Goal: Information Seeking & Learning: Understand process/instructions

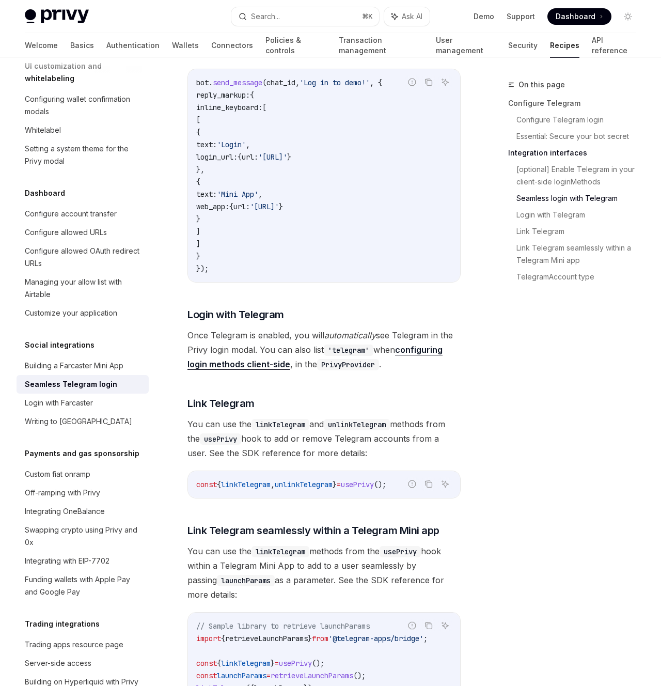
scroll to position [1233, 0]
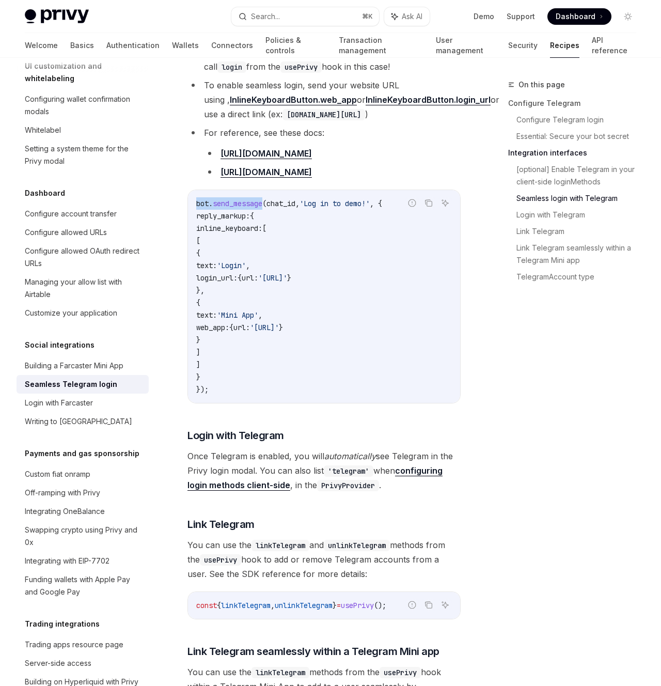
drag, startPoint x: 263, startPoint y: 188, endPoint x: 187, endPoint y: 189, distance: 76.4
click at [187, 189] on div "Social integrations Seamless Telegram login OpenAI Open in ChatGPT OpenAI Open …" at bounding box center [227, 115] width 471 height 2540
copy span "bot . send_message"
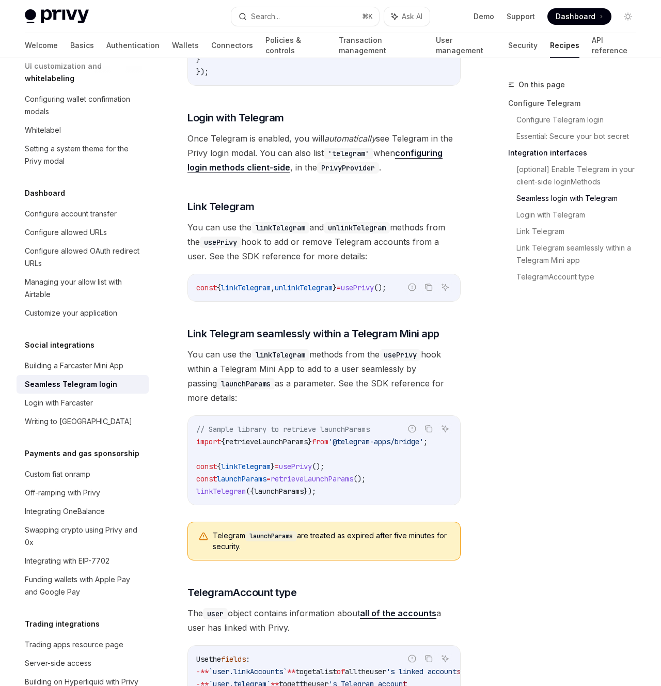
scroll to position [1564, 0]
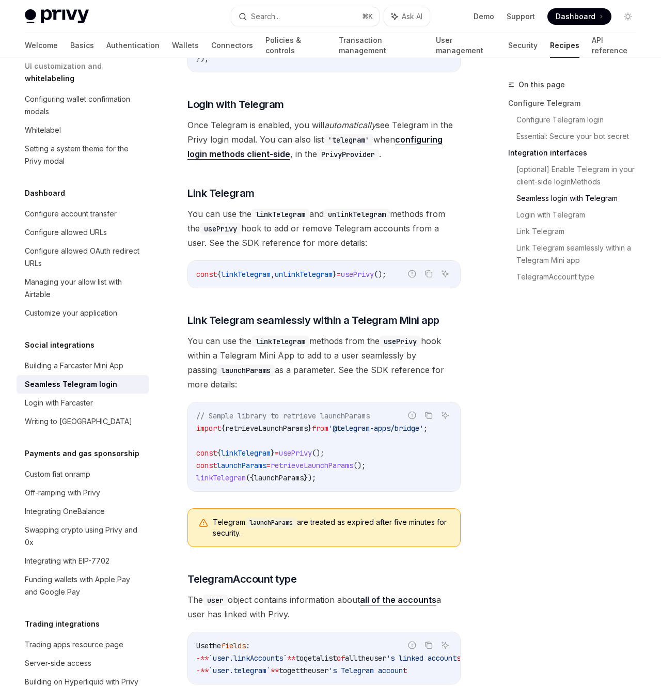
click at [325, 339] on span "You can use the linkTelegram methods from the usePrivy hook within a Telegram M…" at bounding box center [323, 363] width 273 height 58
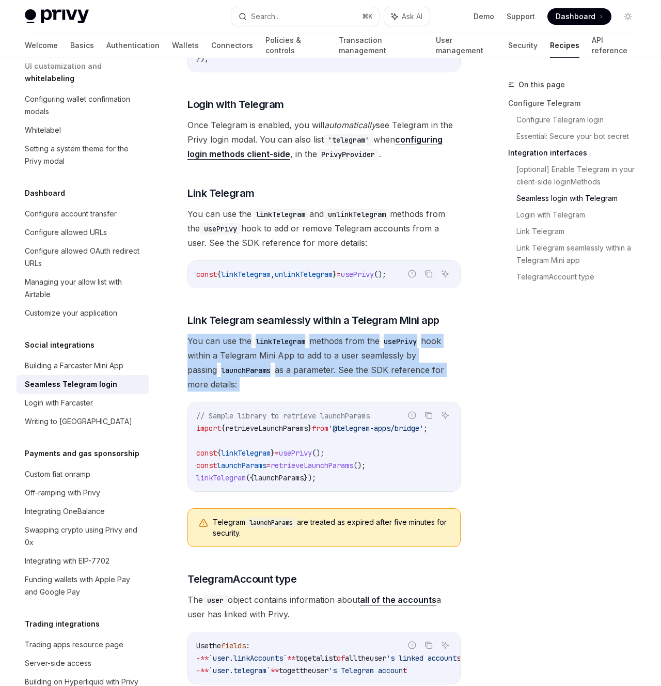
click at [325, 339] on span "You can use the linkTelegram methods from the usePrivy hook within a Telegram M…" at bounding box center [323, 363] width 273 height 58
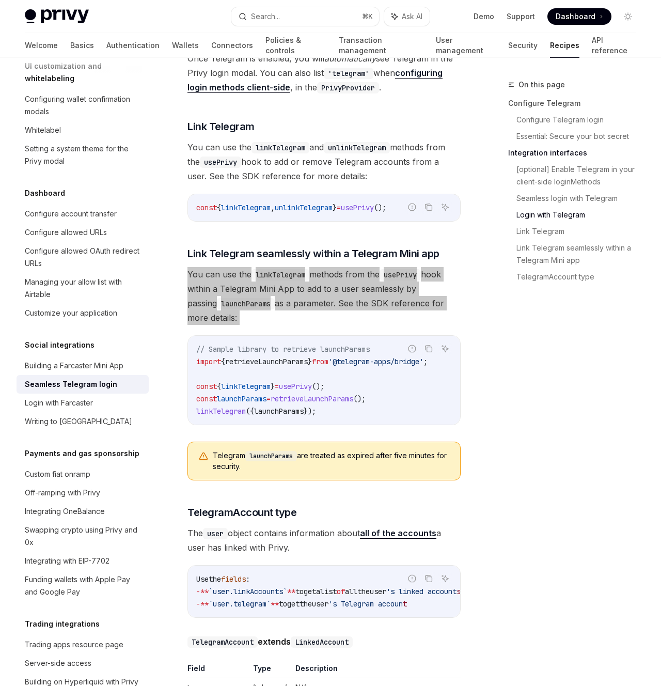
scroll to position [1496, 0]
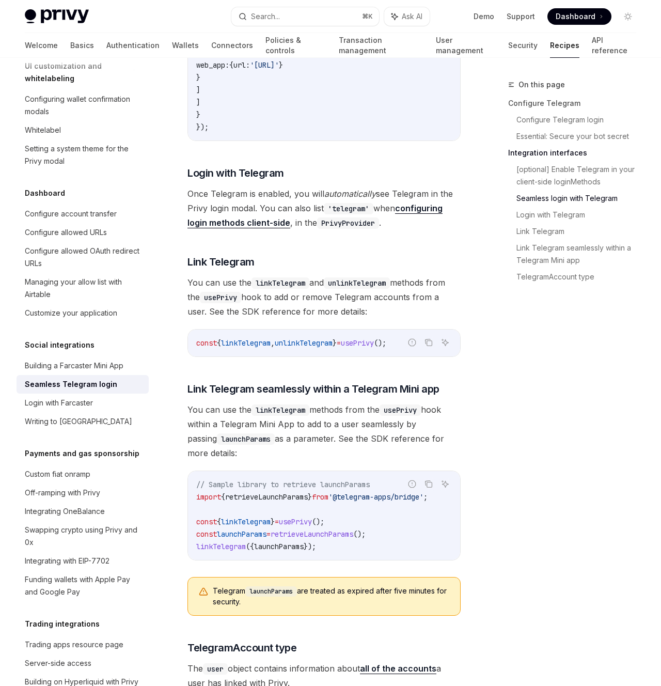
click at [531, 400] on div "On this page Configure Telegram Configure Telegram login Essential: Secure your…" at bounding box center [565, 381] width 157 height 607
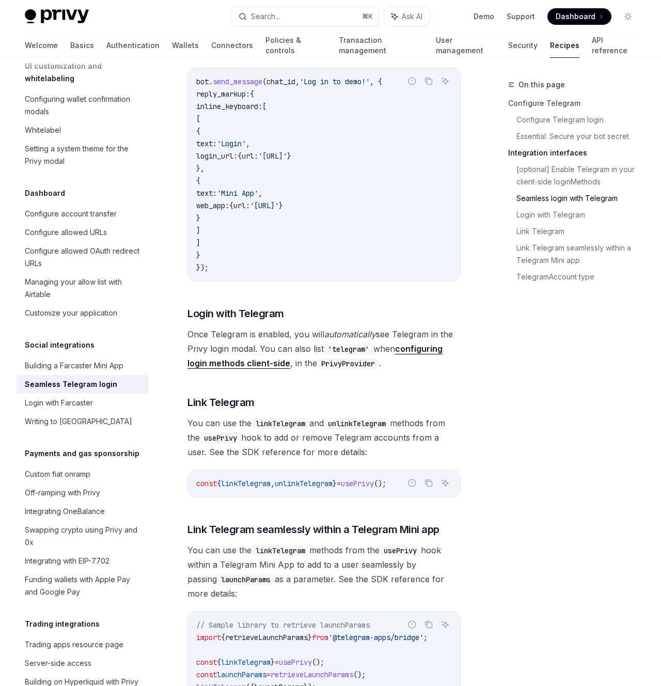
scroll to position [1332, 0]
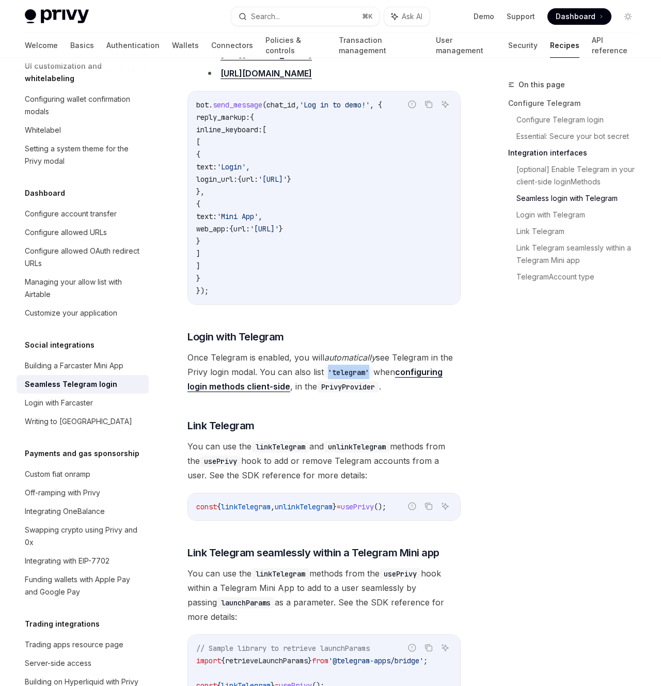
drag, startPoint x: 372, startPoint y: 358, endPoint x: 330, endPoint y: 358, distance: 41.3
click at [330, 367] on code "'telegram'" at bounding box center [349, 372] width 50 height 11
copy code "'telegram'"
click at [623, 418] on div "On this page Configure Telegram Configure Telegram login Essential: Secure your…" at bounding box center [565, 381] width 157 height 607
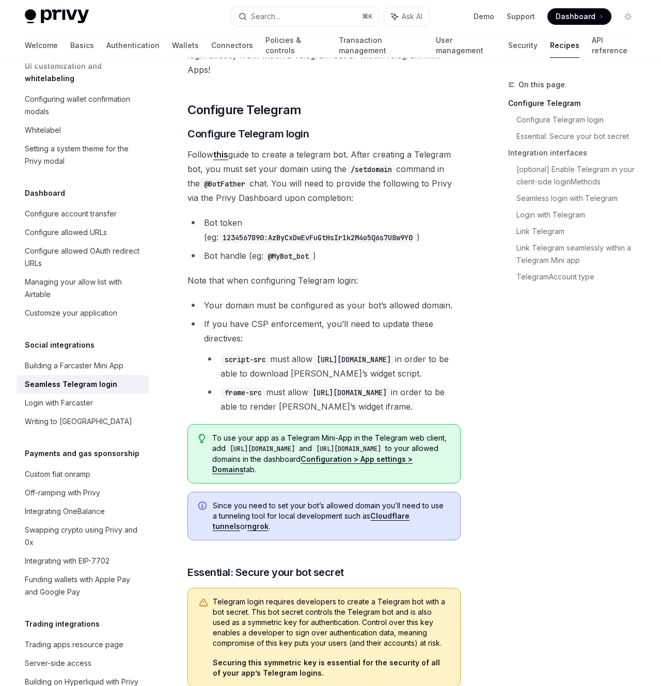
scroll to position [74, 0]
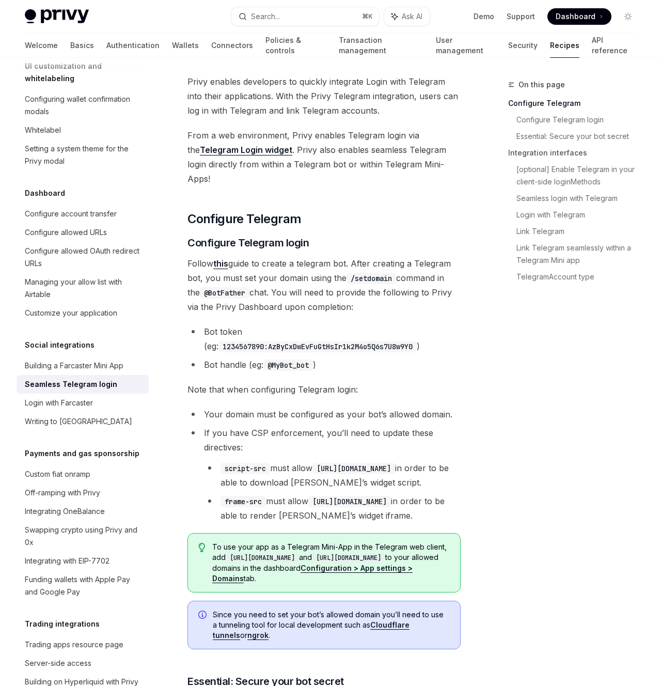
click at [282, 256] on span "Follow this guide to create a telegram bot. After creating a Telegram bot, you …" at bounding box center [323, 285] width 273 height 58
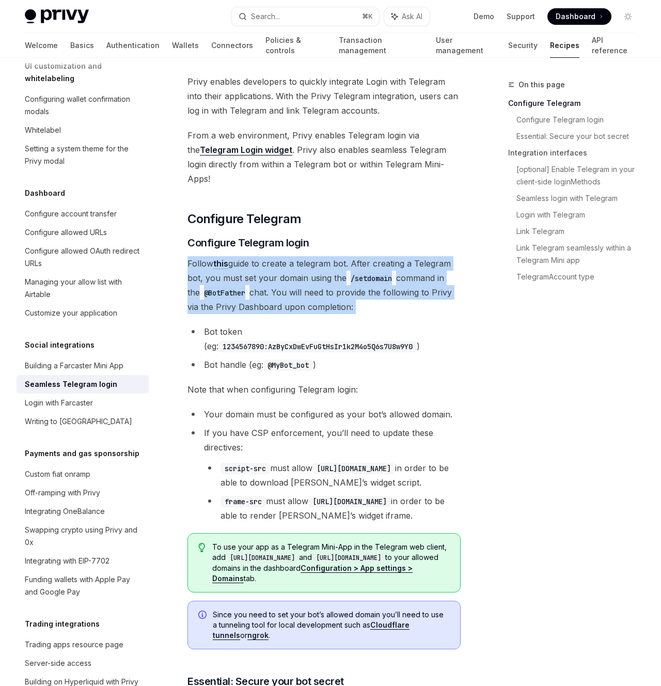
click at [282, 256] on span "Follow this guide to create a telegram bot. After creating a Telegram bot, you …" at bounding box center [323, 285] width 273 height 58
click at [280, 256] on span "Follow this guide to create a telegram bot. After creating a Telegram bot, you …" at bounding box center [323, 285] width 273 height 58
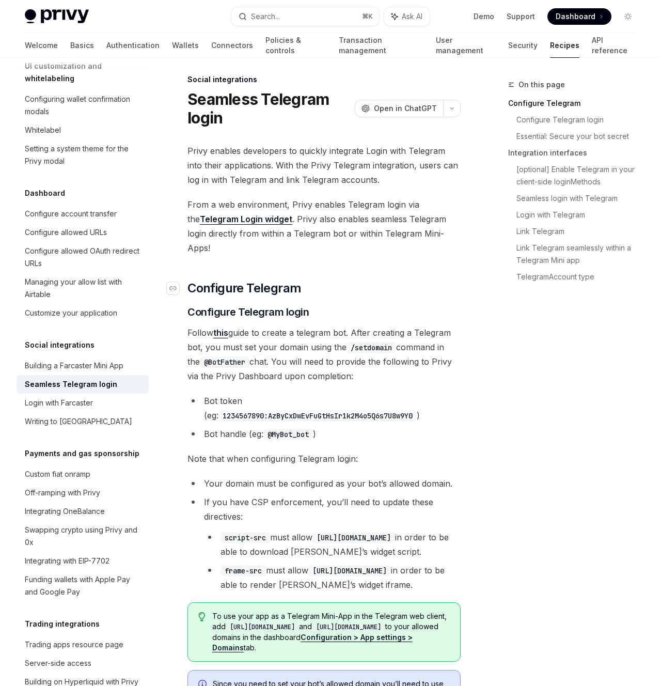
scroll to position [0, 0]
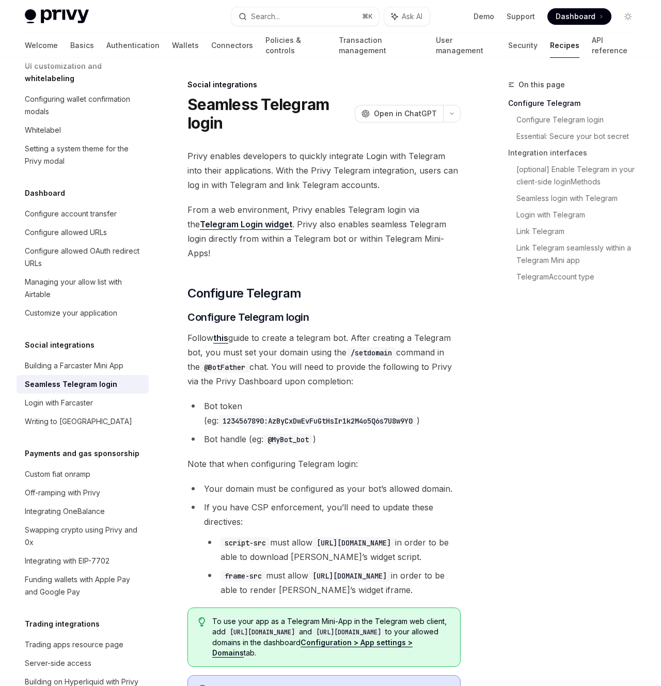
click at [255, 225] on link "Telegram Login widget" at bounding box center [246, 224] width 92 height 11
click at [421, 285] on h2 "​ Configure Telegram" at bounding box center [323, 293] width 273 height 17
click at [294, 338] on span "Follow this guide to create a telegram bot. After creating a Telegram bot, you …" at bounding box center [323, 359] width 273 height 58
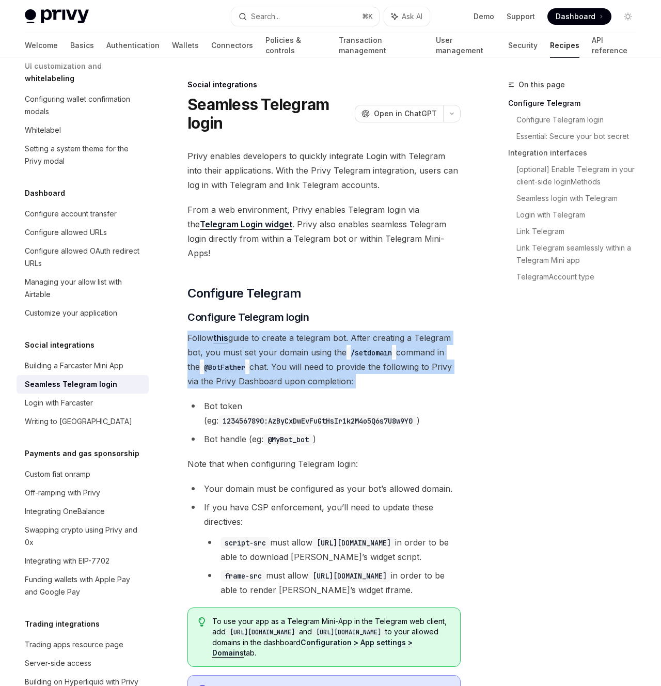
click at [294, 338] on span "Follow this guide to create a telegram bot. After creating a Telegram bot, you …" at bounding box center [323, 359] width 273 height 58
click at [295, 338] on span "Follow this guide to create a telegram bot. After creating a Telegram bot, you …" at bounding box center [323, 359] width 273 height 58
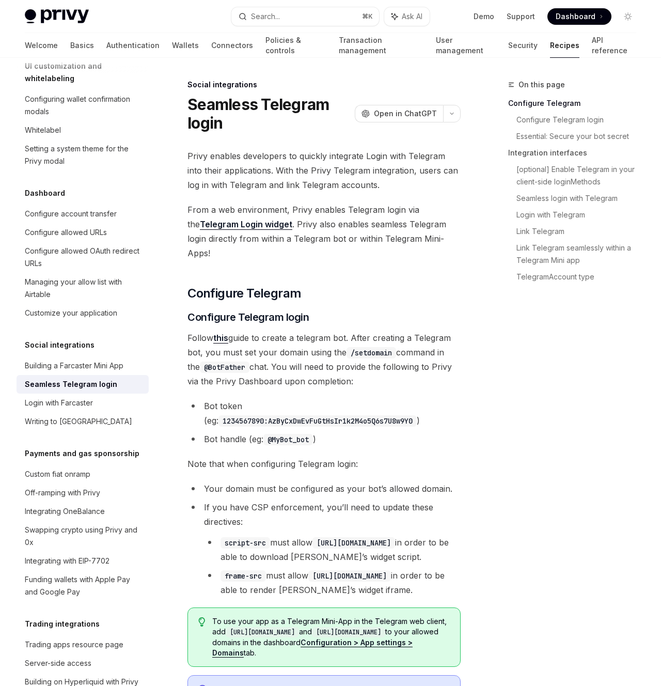
click at [367, 353] on span "Follow this guide to create a telegram bot. After creating a Telegram bot, you …" at bounding box center [323, 359] width 273 height 58
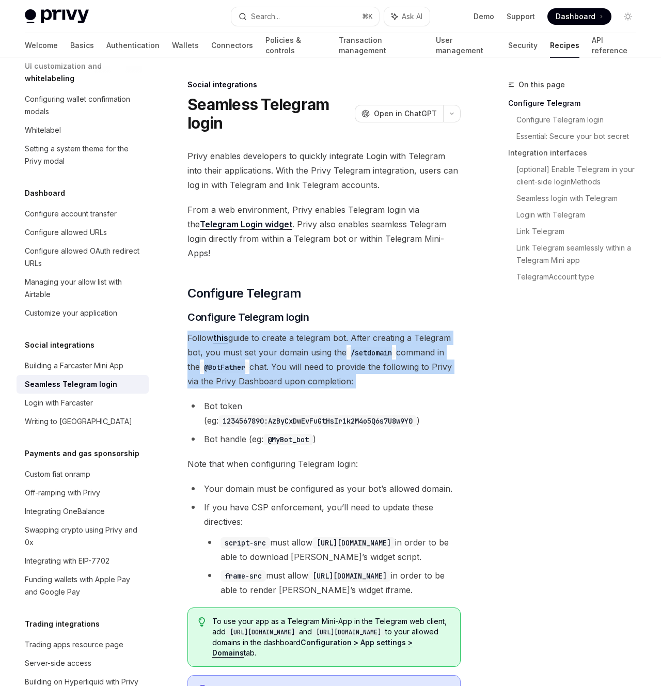
click at [367, 353] on span "Follow this guide to create a telegram bot. After creating a Telegram bot, you …" at bounding box center [323, 359] width 273 height 58
click at [365, 355] on span "Follow this guide to create a telegram bot. After creating a Telegram bot, you …" at bounding box center [323, 359] width 273 height 58
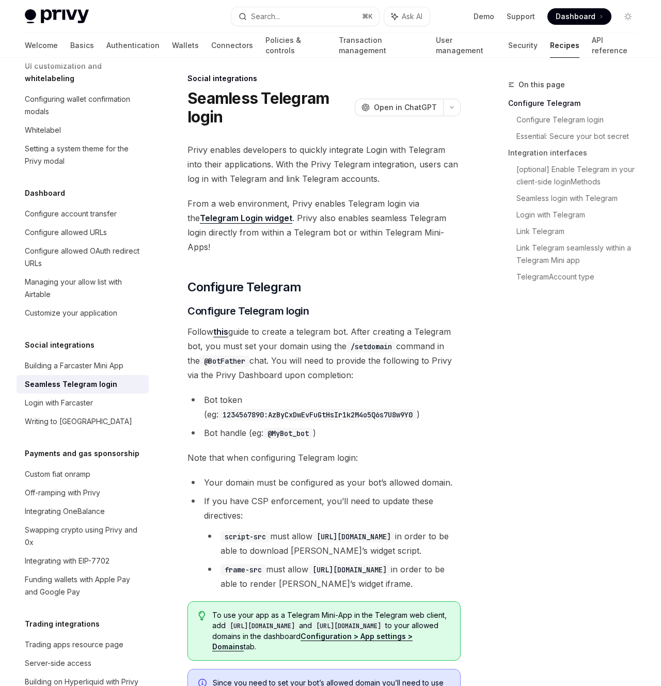
scroll to position [20, 0]
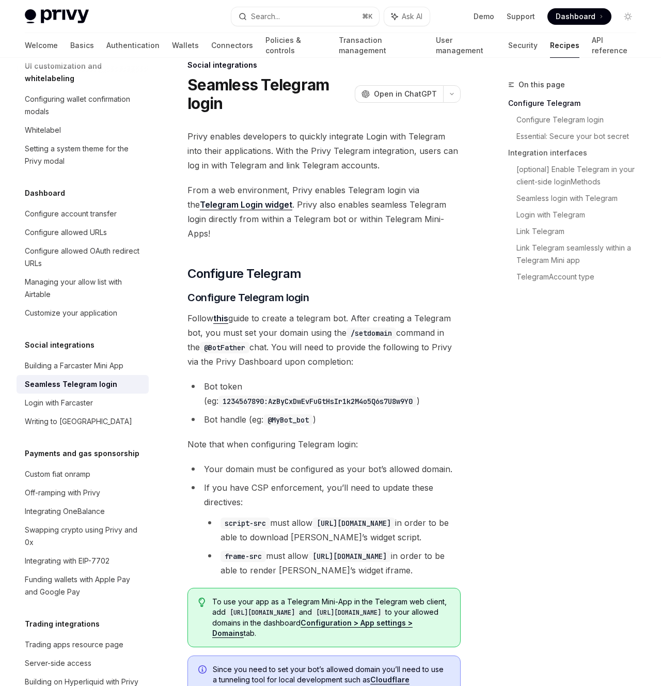
click at [298, 316] on span "Follow this guide to create a telegram bot. After creating a Telegram bot, you …" at bounding box center [323, 340] width 273 height 58
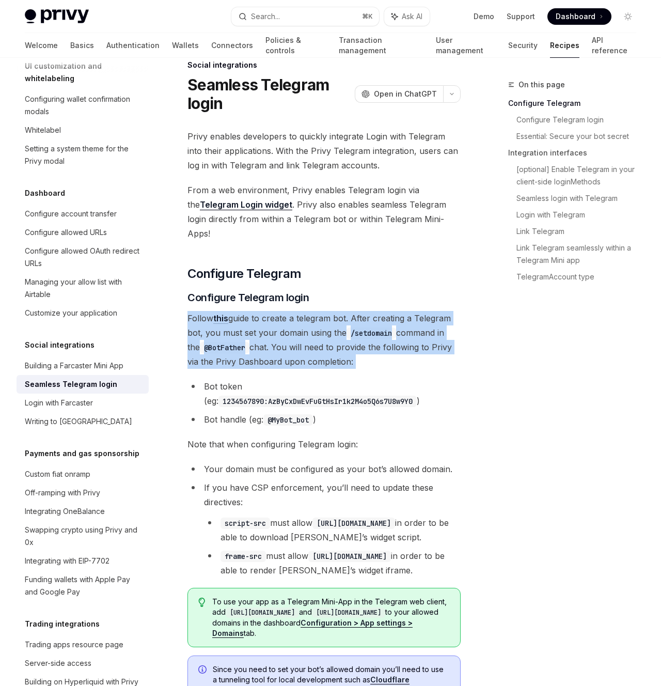
click at [298, 316] on span "Follow this guide to create a telegram bot. After creating a Telegram bot, you …" at bounding box center [323, 340] width 273 height 58
click at [301, 320] on span "Follow this guide to create a telegram bot. After creating a Telegram bot, you …" at bounding box center [323, 340] width 273 height 58
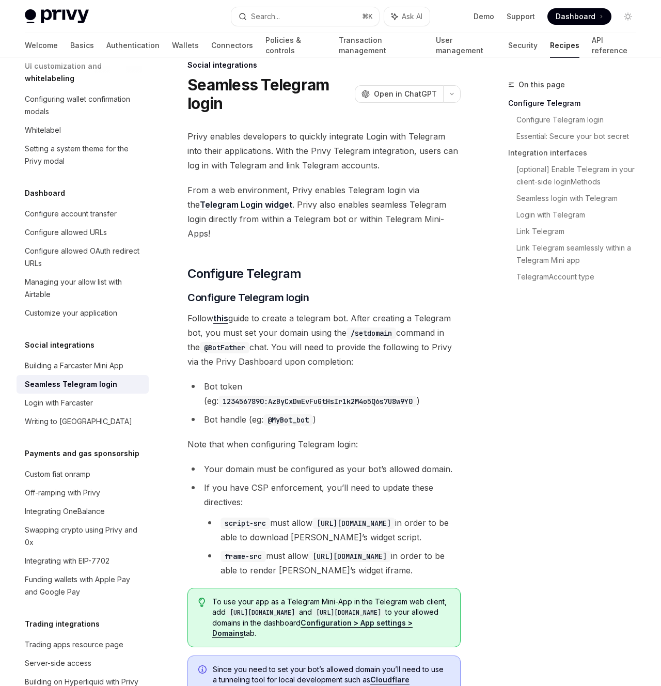
click at [360, 328] on span "Follow this guide to create a telegram bot. After creating a Telegram bot, you …" at bounding box center [323, 340] width 273 height 58
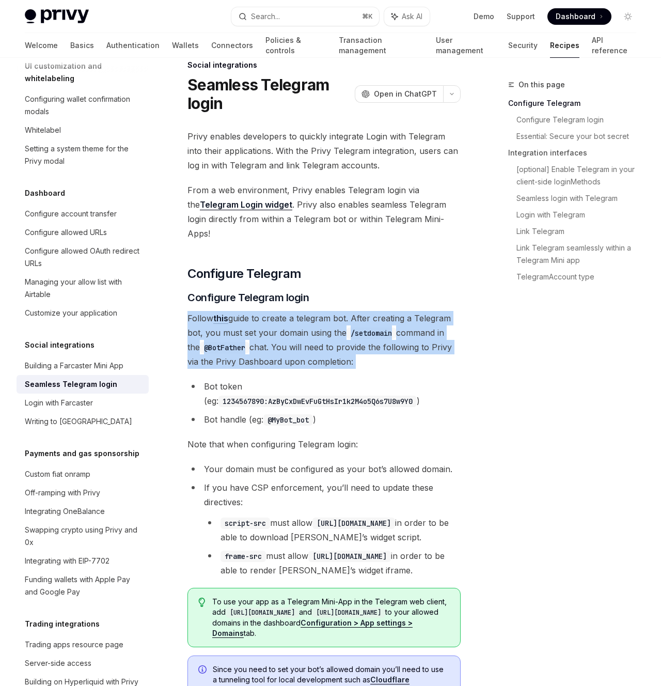
click at [360, 328] on span "Follow this guide to create a telegram bot. After creating a Telegram bot, you …" at bounding box center [323, 340] width 273 height 58
click at [414, 327] on span "Follow this guide to create a telegram bot. After creating a Telegram bot, you …" at bounding box center [323, 340] width 273 height 58
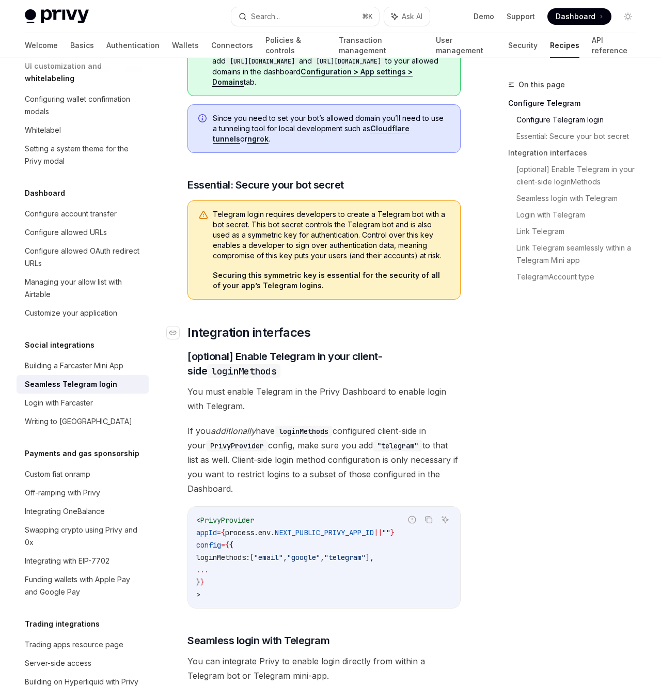
scroll to position [577, 0]
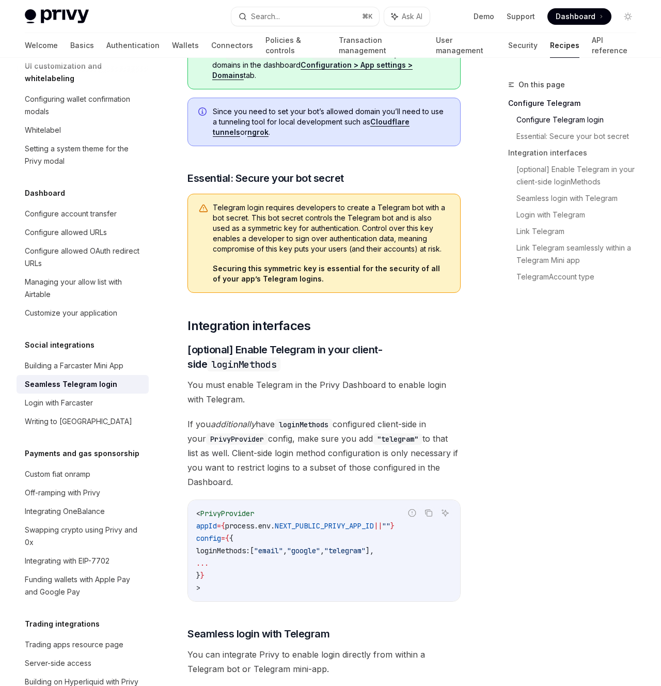
click at [590, 348] on div "On this page Configure Telegram Configure Telegram login Essential: Secure your…" at bounding box center [565, 381] width 157 height 607
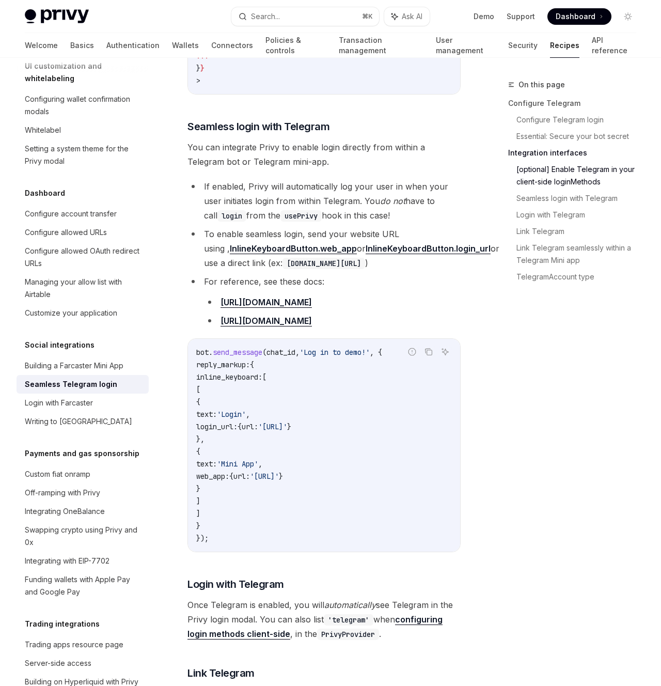
scroll to position [1072, 0]
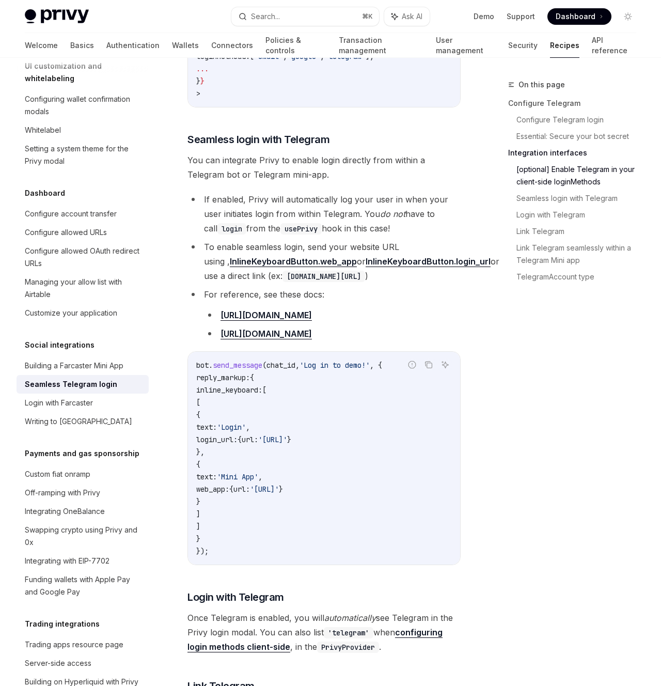
click at [559, 385] on div "On this page Configure Telegram Configure Telegram login Essential: Secure your…" at bounding box center [565, 381] width 157 height 607
click at [545, 367] on div "On this page Configure Telegram Configure Telegram login Essential: Secure your…" at bounding box center [565, 381] width 157 height 607
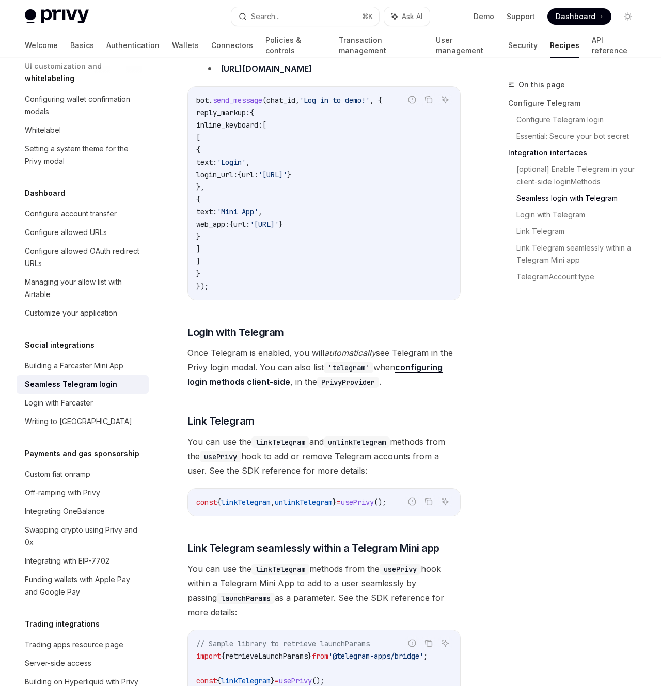
scroll to position [1465, 0]
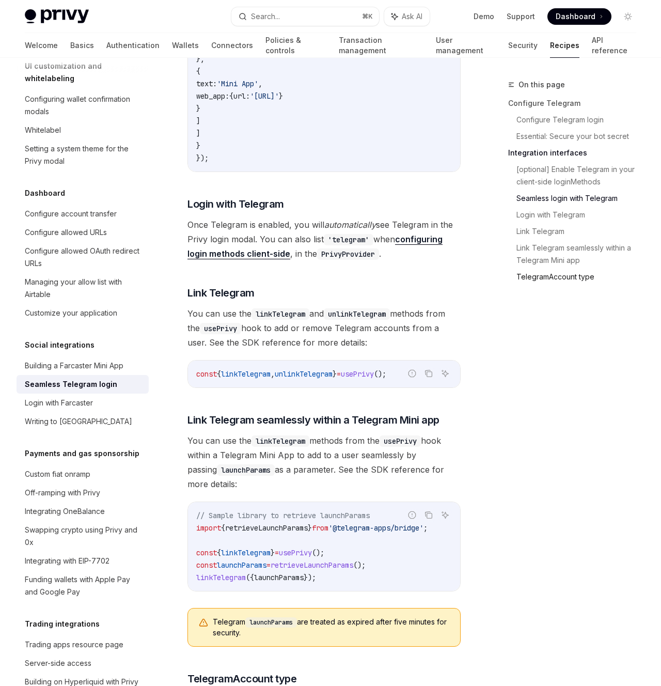
click at [531, 278] on link "TelegramAccount type" at bounding box center [580, 277] width 128 height 17
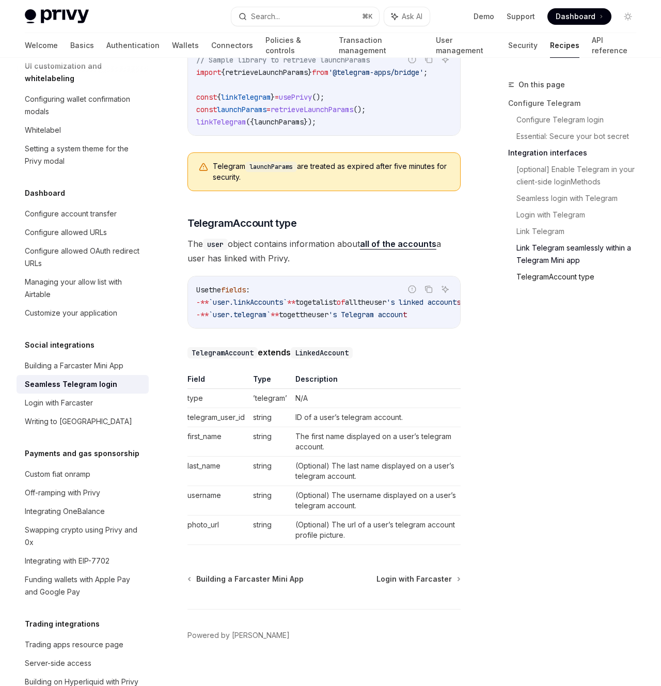
scroll to position [1925, 0]
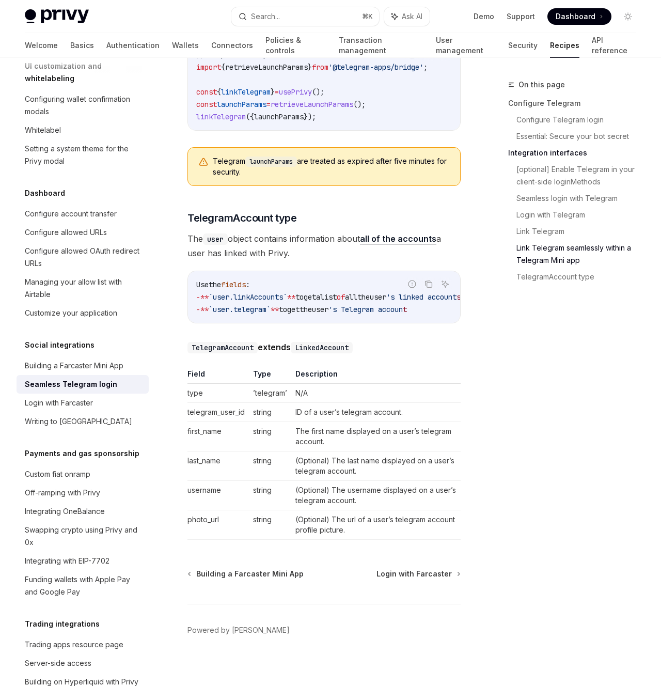
click at [539, 261] on link "Link Telegram seamlessly within a Telegram Mini app" at bounding box center [580, 254] width 128 height 29
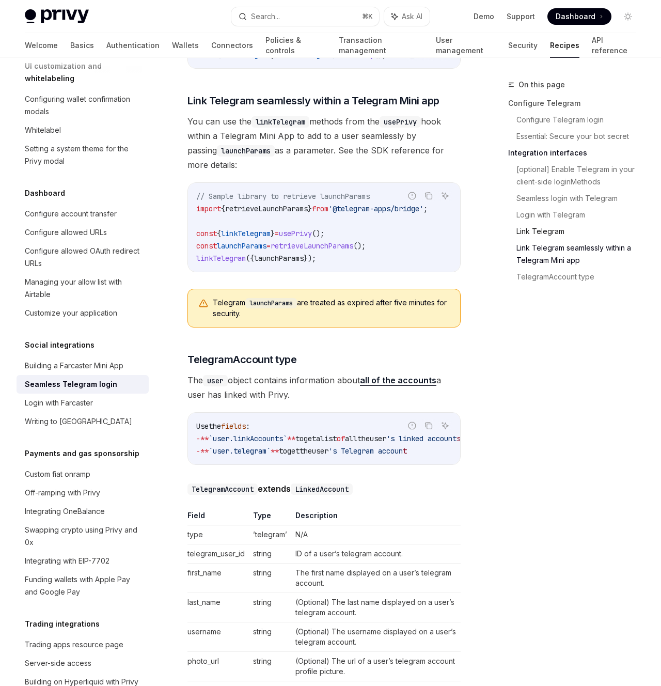
click at [538, 228] on link "Link Telegram" at bounding box center [580, 231] width 128 height 17
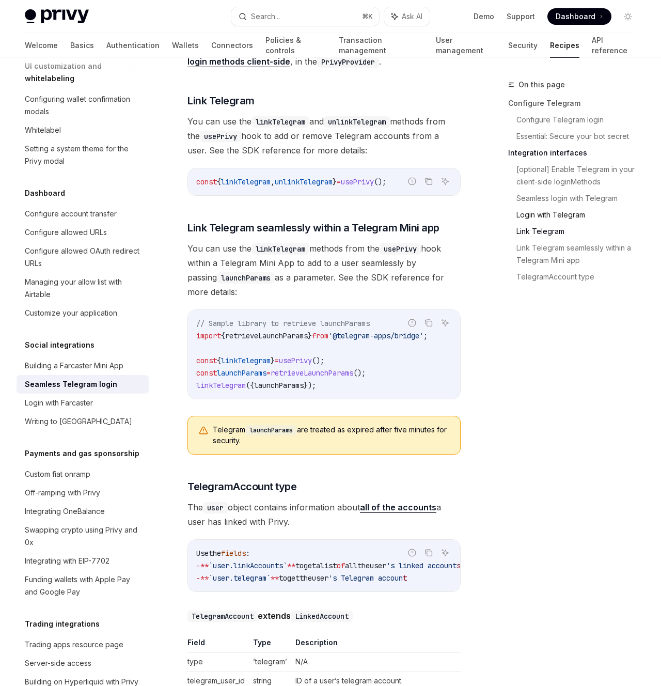
click at [539, 216] on link "Login with Telegram" at bounding box center [580, 215] width 128 height 17
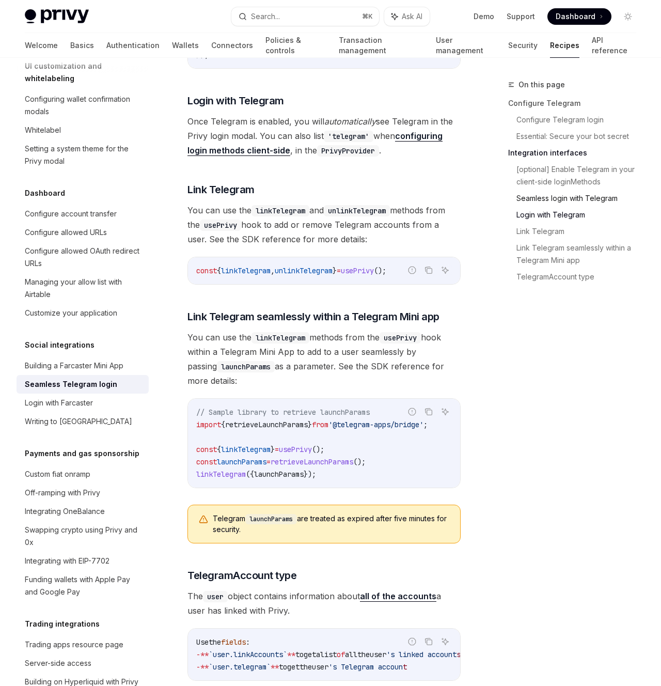
click at [538, 197] on link "Seamless login with Telegram" at bounding box center [580, 198] width 128 height 17
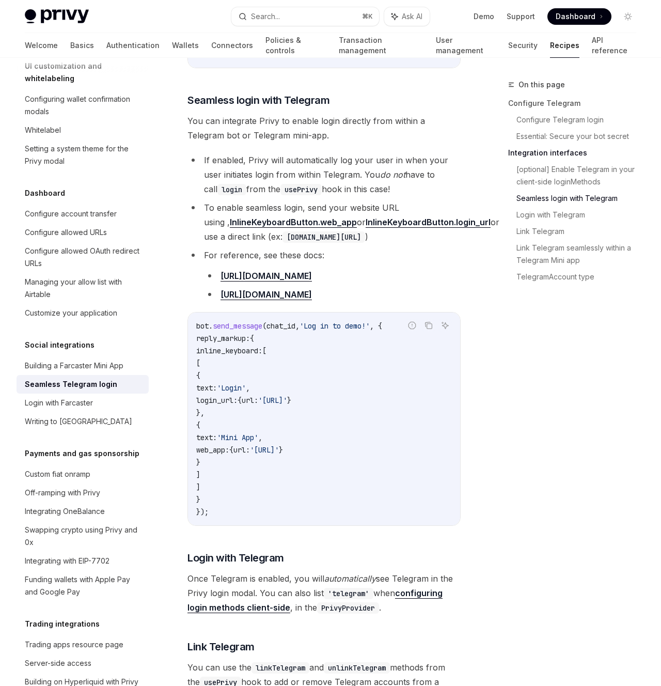
scroll to position [1110, 0]
click at [263, 201] on li "To enable seamless login, send your website URL using , InlineKeyboardButton.we…" at bounding box center [323, 222] width 273 height 43
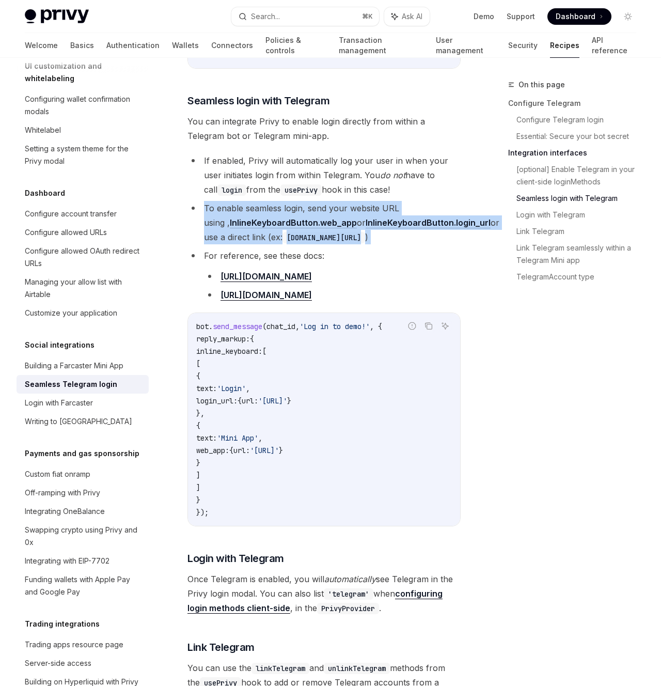
click at [263, 201] on li "To enable seamless login, send your website URL using , InlineKeyboardButton.we…" at bounding box center [323, 222] width 273 height 43
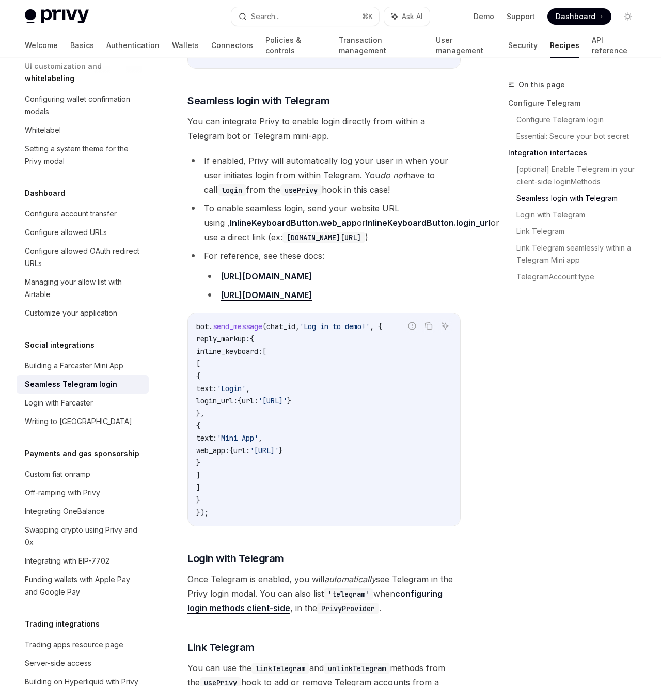
click at [547, 339] on div "On this page Configure Telegram Configure Telegram login Essential: Secure your…" at bounding box center [565, 381] width 157 height 607
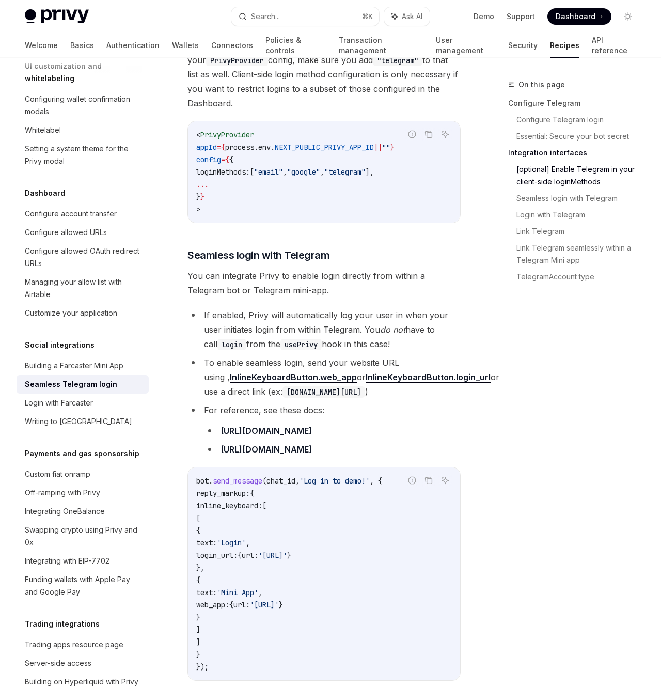
scroll to position [833, 0]
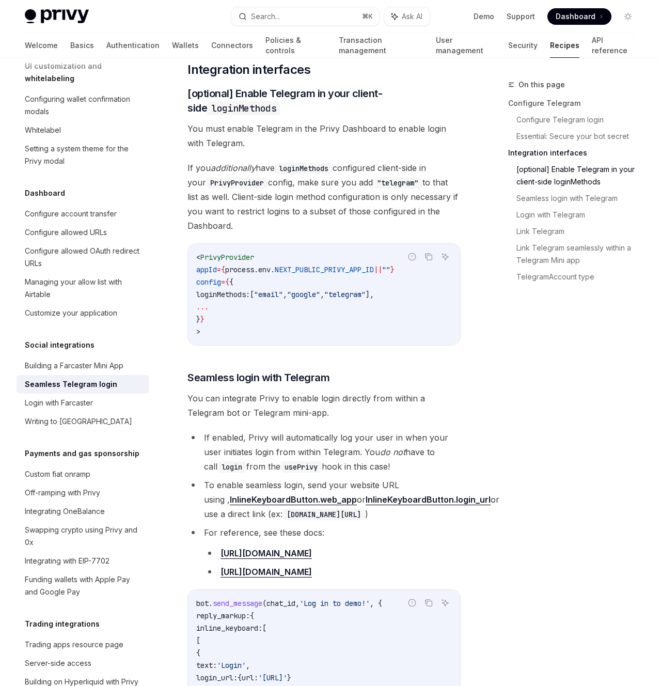
click at [588, 183] on link "[optional] Enable Telegram in your client-side loginMethods" at bounding box center [580, 175] width 128 height 29
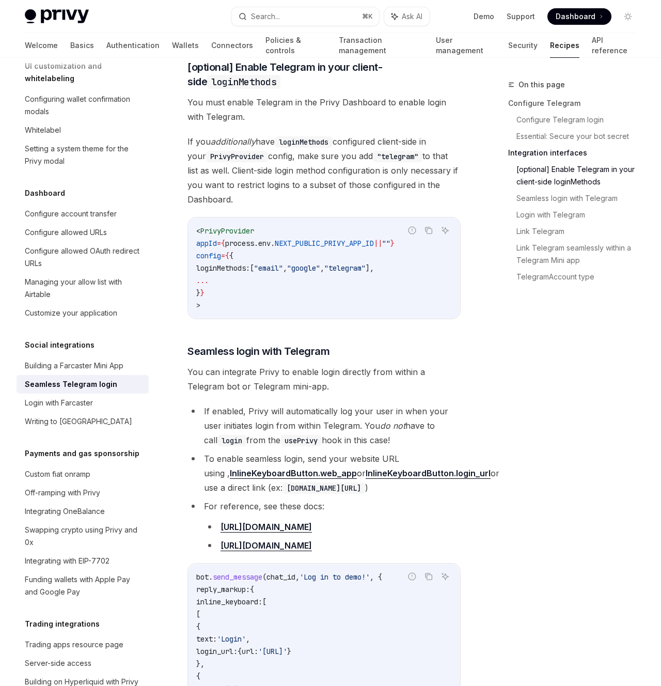
scroll to position [901, 0]
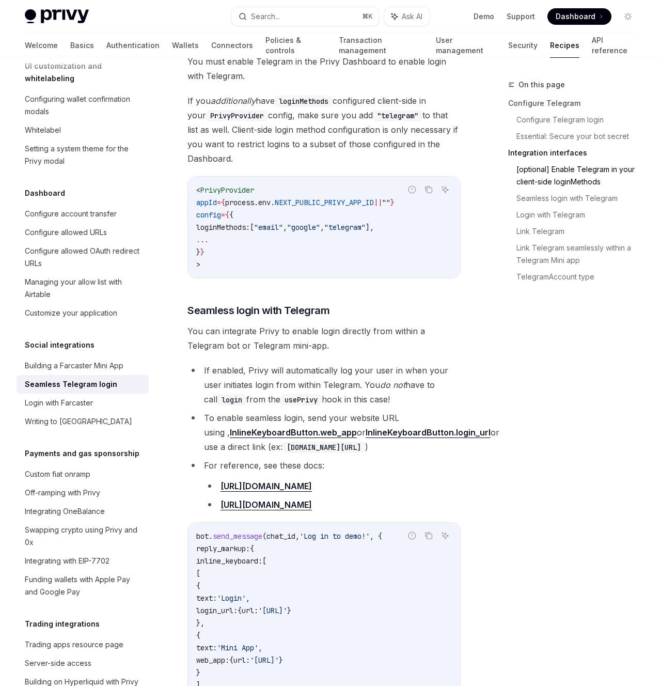
click at [238, 606] on span "login_url:" at bounding box center [216, 610] width 41 height 9
copy span "login_url"
click at [327, 363] on li "If enabled, Privy will automatically log your user in when your user initiates …" at bounding box center [323, 384] width 273 height 43
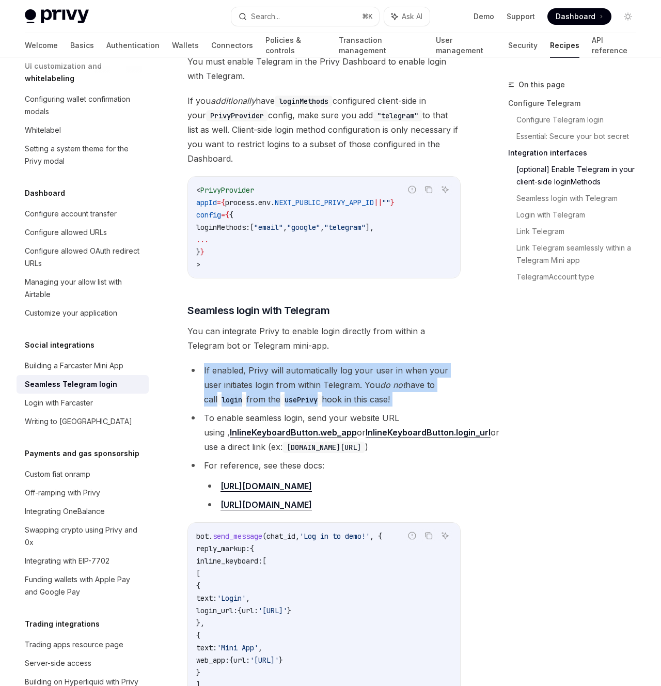
click at [327, 363] on li "If enabled, Privy will automatically log your user in when your user initiates …" at bounding box center [323, 384] width 273 height 43
click at [339, 363] on li "If enabled, Privy will automatically log your user in when your user initiates …" at bounding box center [323, 384] width 273 height 43
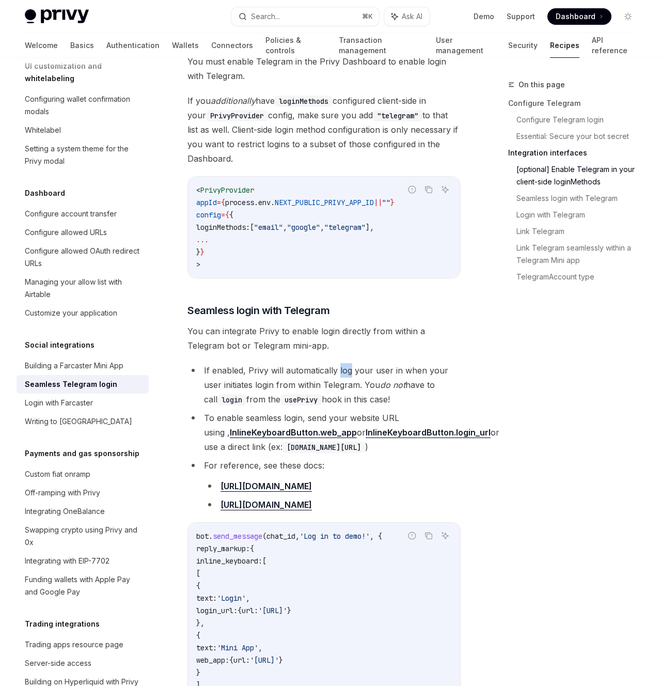
click at [339, 363] on li "If enabled, Privy will automatically log your user in when your user initiates …" at bounding box center [323, 384] width 273 height 43
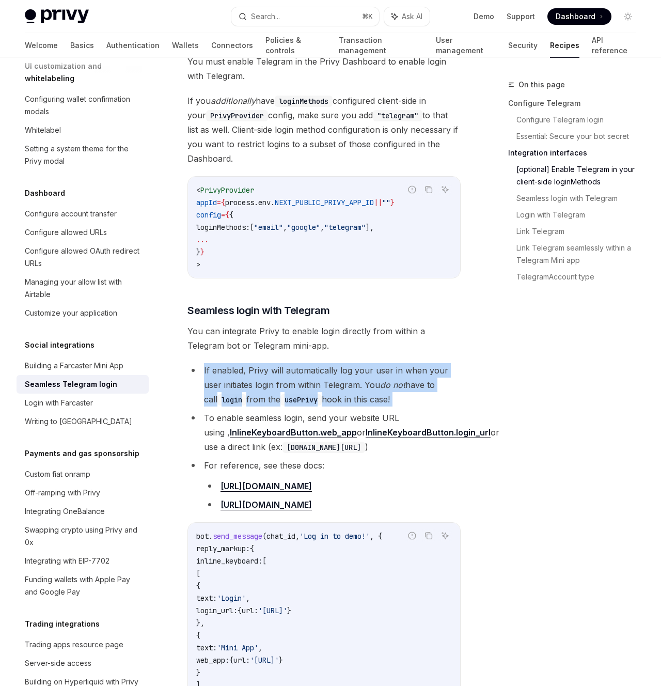
click at [339, 363] on li "If enabled, Privy will automatically log your user in when your user initiates …" at bounding box center [323, 384] width 273 height 43
click at [355, 387] on li "If enabled, Privy will automatically log your user in when your user initiates …" at bounding box center [323, 384] width 273 height 43
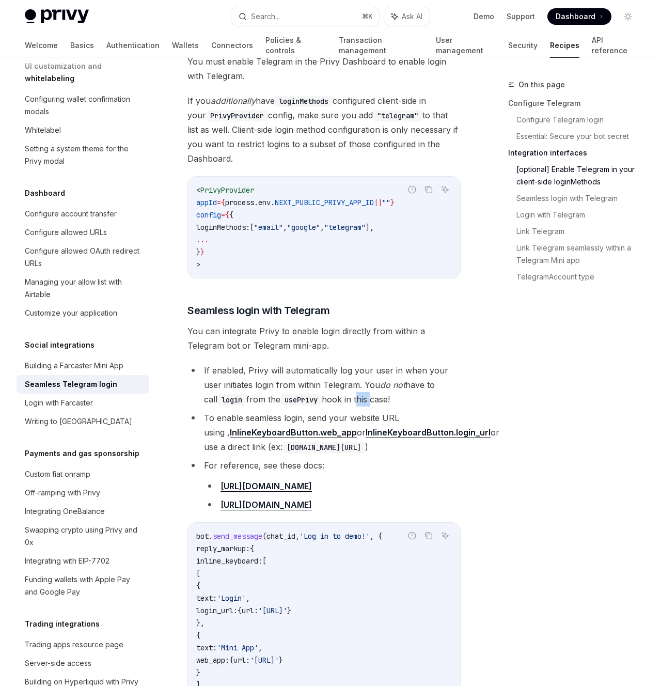
click at [355, 387] on li "If enabled, Privy will automatically log your user in when your user initiates …" at bounding box center [323, 384] width 273 height 43
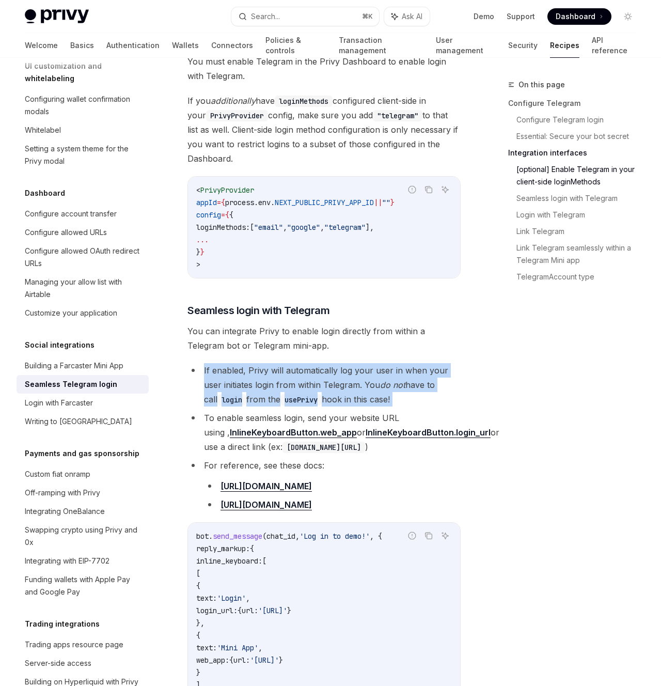
click at [355, 387] on li "If enabled, Privy will automatically log your user in when your user initiates …" at bounding box center [323, 384] width 273 height 43
click at [419, 392] on ul "If enabled, Privy will automatically log your user in when your user initiates …" at bounding box center [323, 437] width 273 height 149
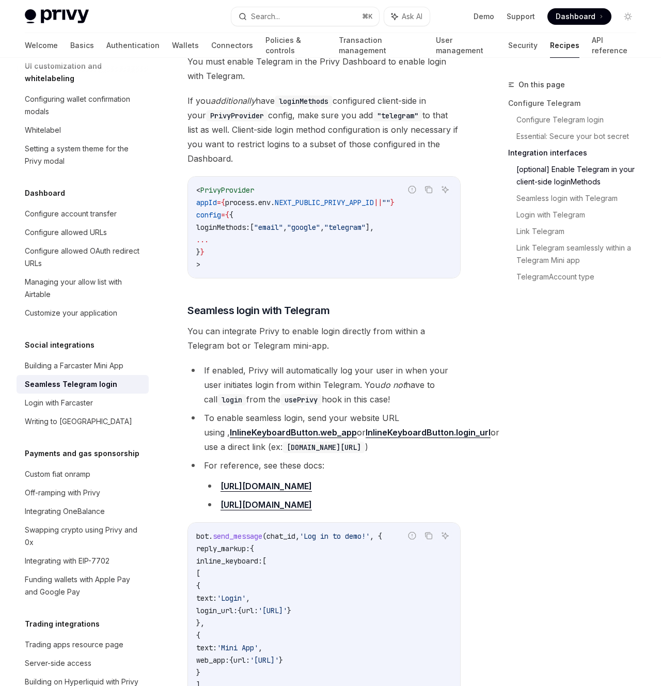
click at [355, 411] on li "To enable seamless login, send your website URL using , InlineKeyboardButton.we…" at bounding box center [323, 432] width 273 height 43
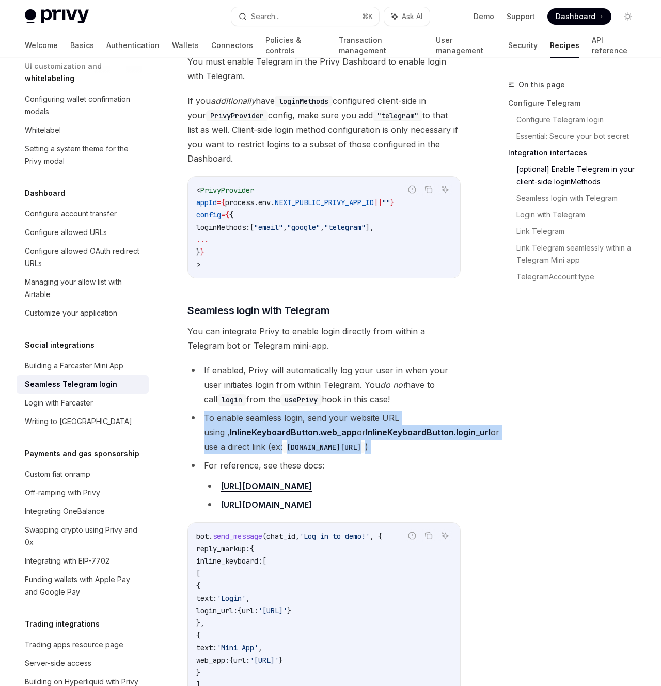
click at [355, 411] on li "To enable seamless login, send your website URL using , InlineKeyboardButton.we…" at bounding box center [323, 432] width 273 height 43
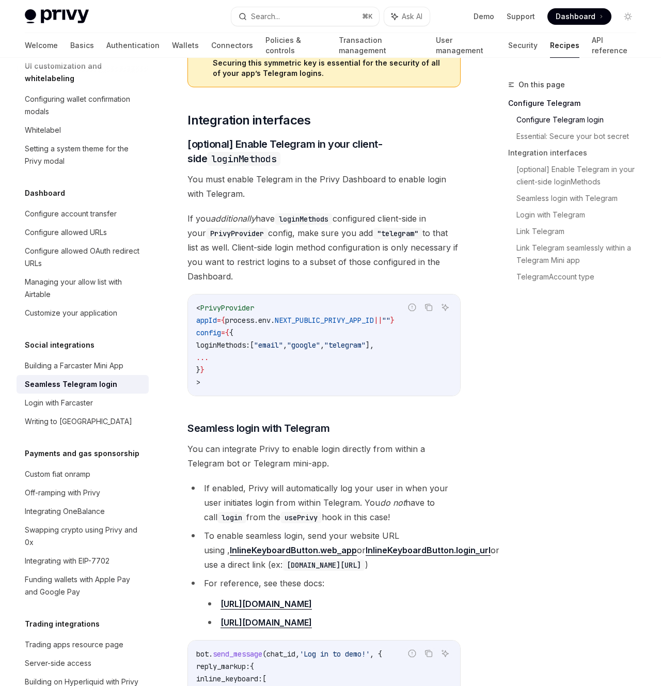
scroll to position [588, 0]
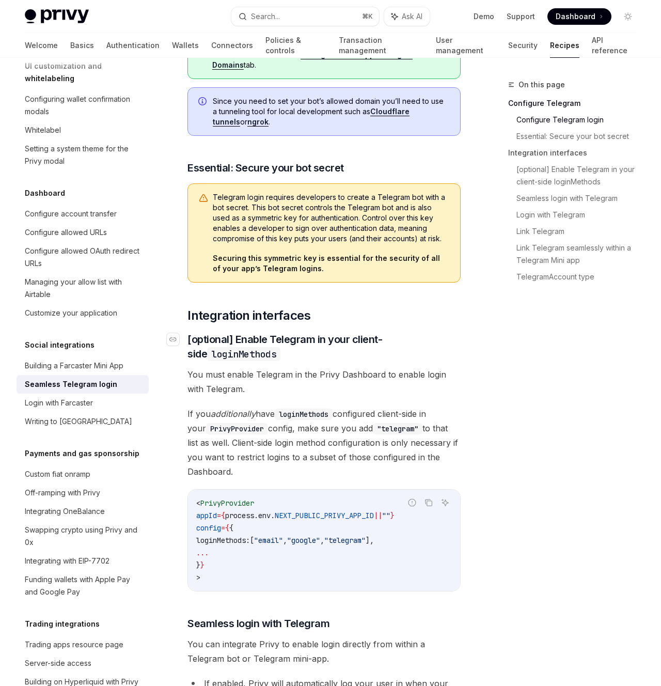
click at [347, 332] on span "[optional] Enable Telegram in your client-side loginMethods" at bounding box center [323, 346] width 273 height 29
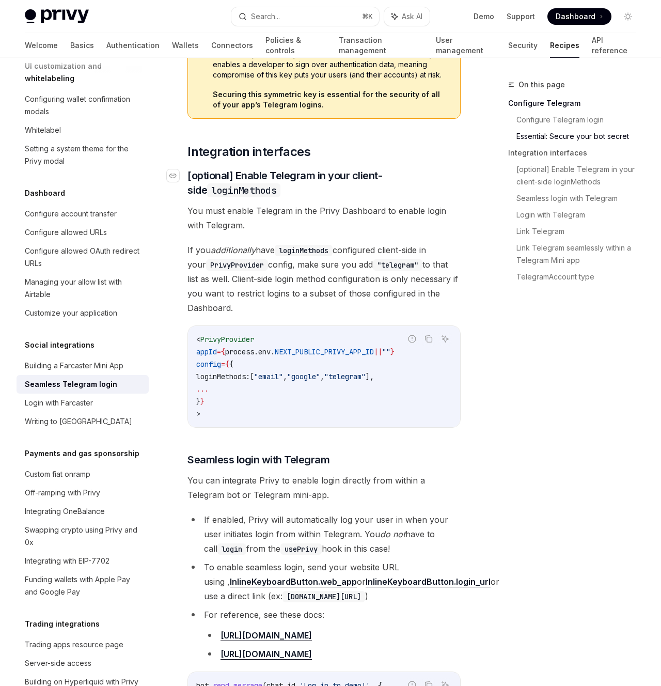
click at [347, 320] on div "Privy enables developers to quickly integrate Login with Telegram into their ap…" at bounding box center [323, 555] width 273 height 2316
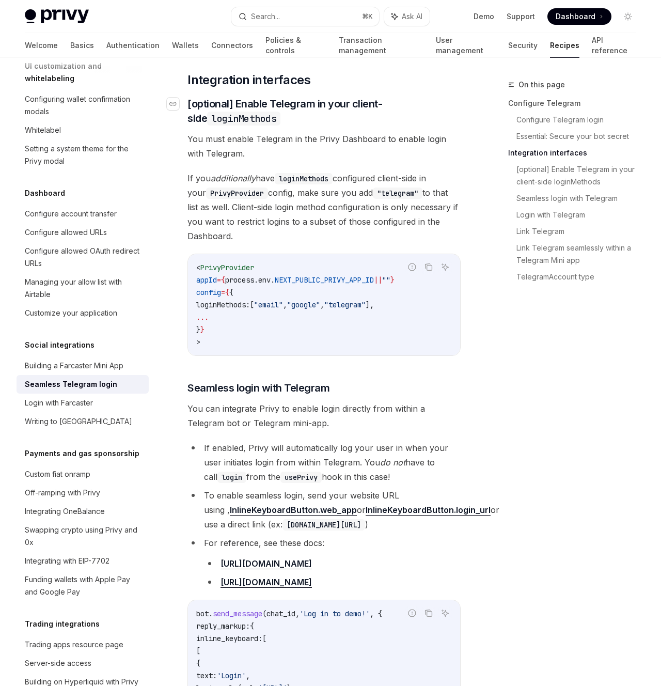
scroll to position [826, 0]
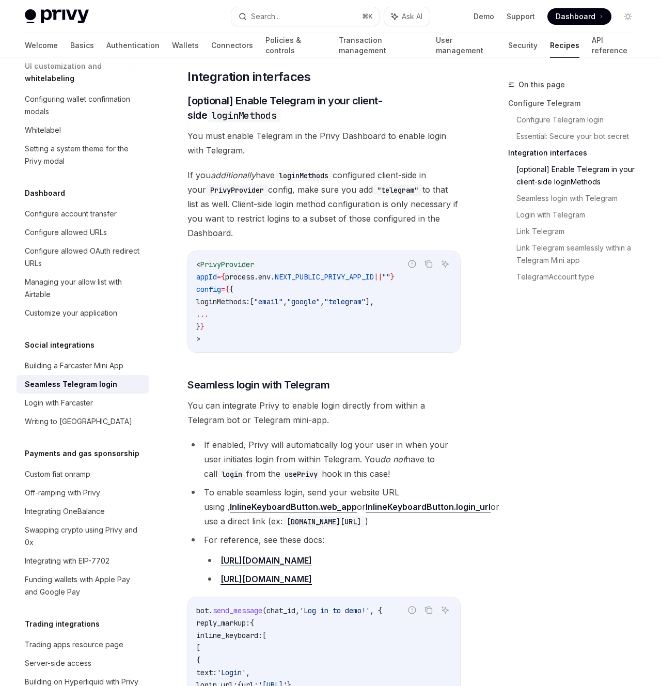
click at [523, 305] on div "On this page Configure Telegram Configure Telegram login Essential: Secure your…" at bounding box center [565, 381] width 157 height 607
click at [580, 132] on link "Essential: Secure your bot secret" at bounding box center [580, 136] width 128 height 17
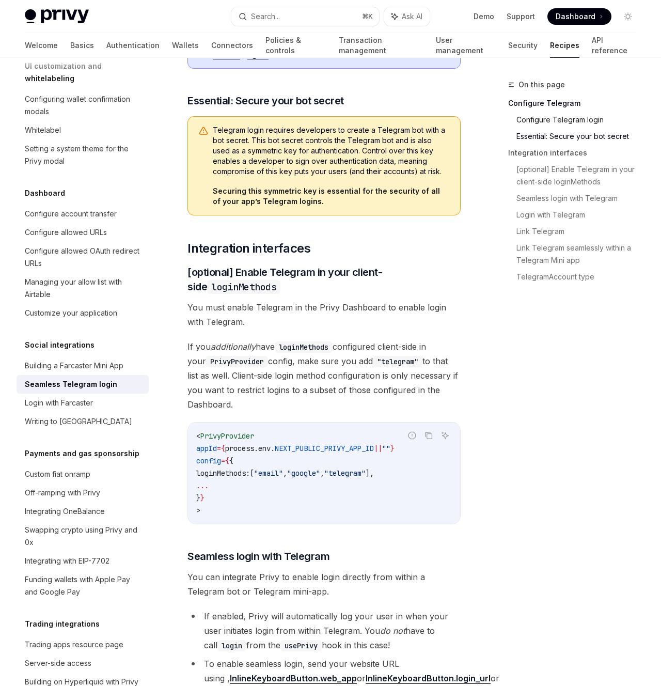
click at [576, 114] on link "Configure Telegram login" at bounding box center [580, 120] width 128 height 17
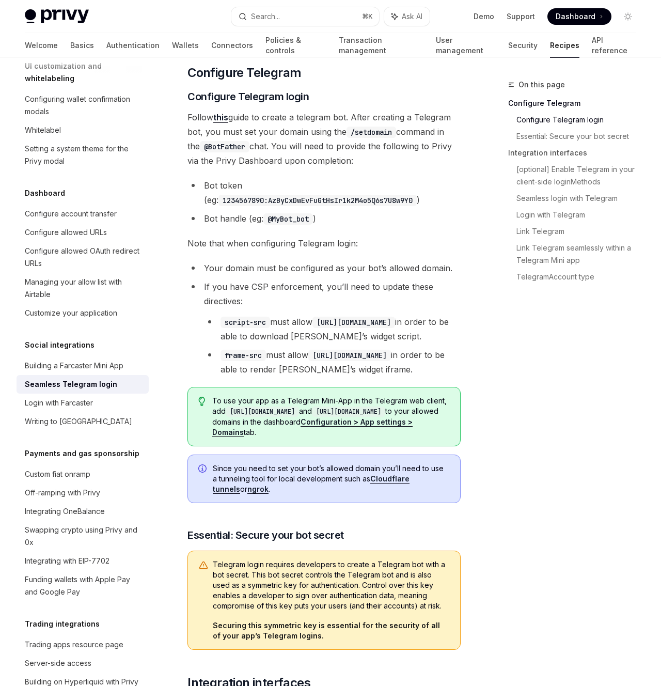
scroll to position [217, 0]
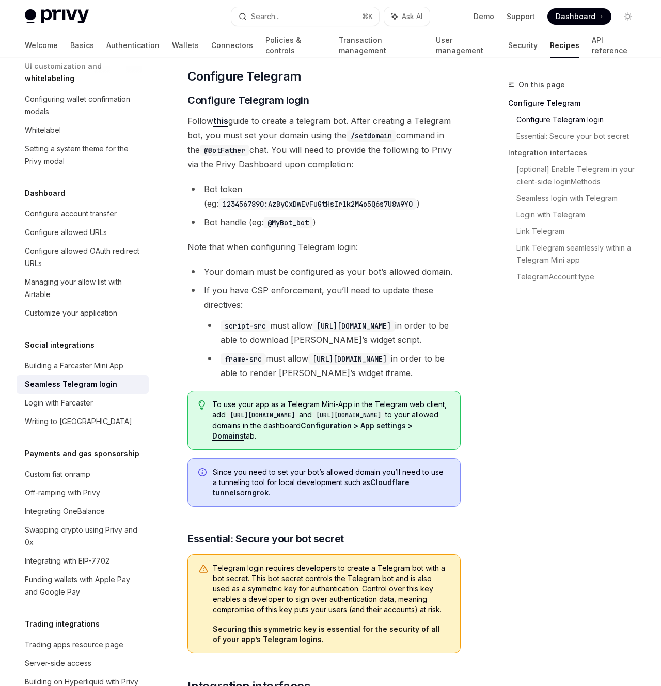
click at [551, 104] on link "Configure Telegram" at bounding box center [576, 103] width 136 height 17
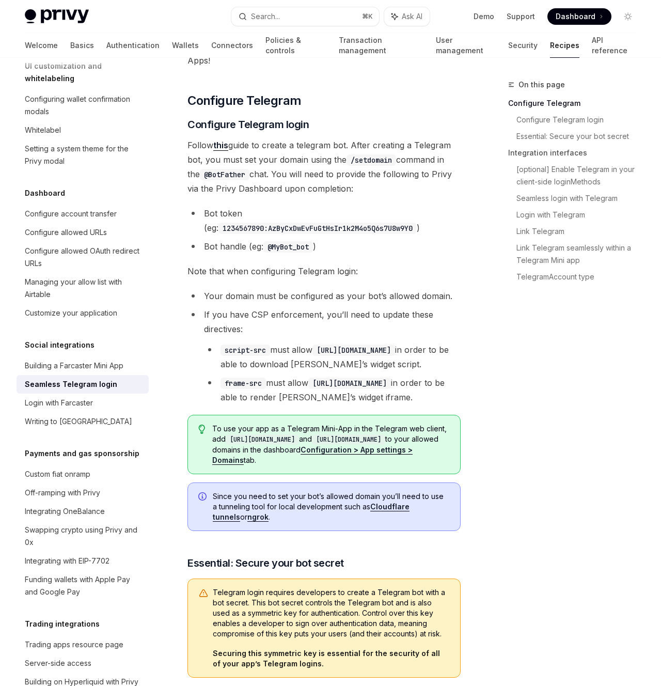
scroll to position [192, 0]
click at [304, 138] on span "Follow this guide to create a telegram bot. After creating a Telegram bot, you …" at bounding box center [323, 167] width 273 height 58
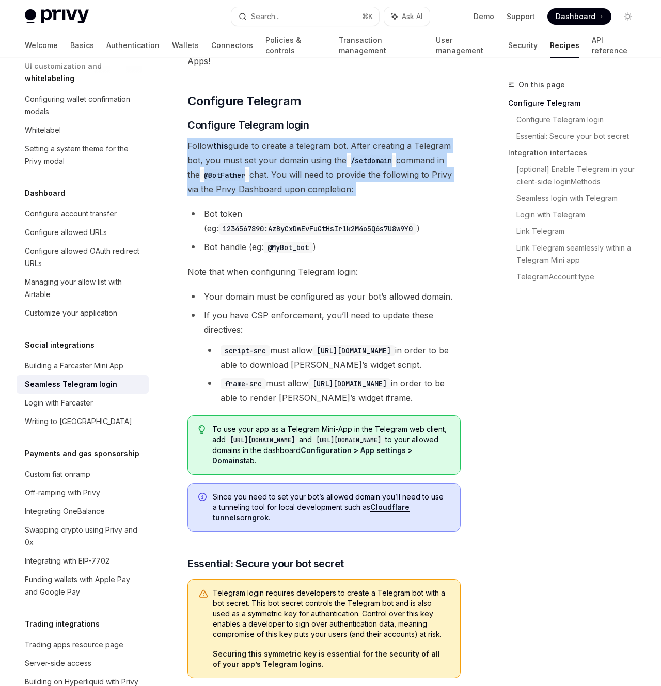
click at [304, 138] on span "Follow this guide to create a telegram bot. After creating a Telegram bot, you …" at bounding box center [323, 167] width 273 height 58
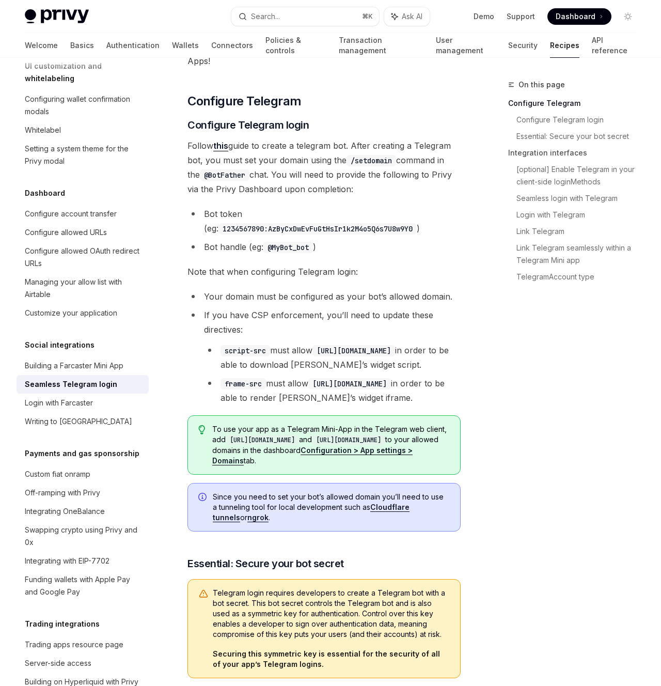
click at [308, 264] on span "Note that when configuring Telegram login:" at bounding box center [323, 271] width 273 height 14
click at [312, 289] on li "Your domain must be configured as your bot’s allowed domain." at bounding box center [323, 296] width 273 height 14
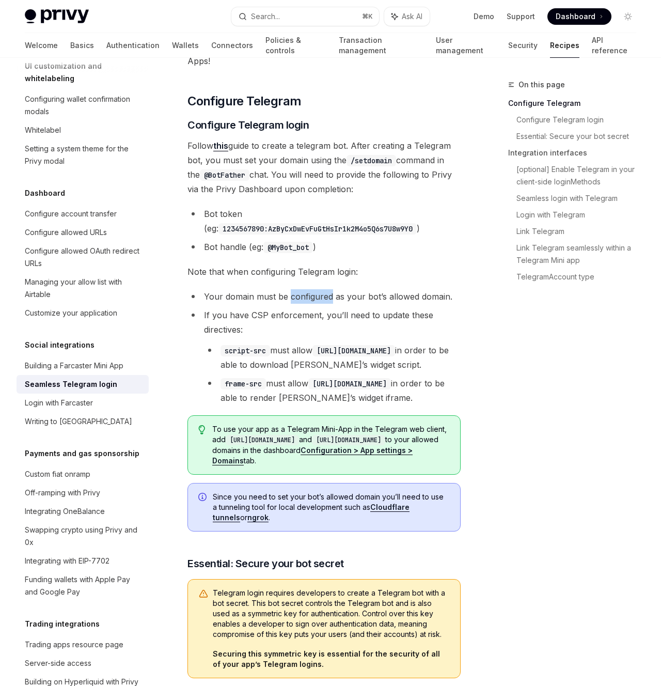
click at [312, 289] on li "Your domain must be configured as your bot’s allowed domain." at bounding box center [323, 296] width 273 height 14
click at [309, 308] on li "If you have CSP enforcement, you’ll need to update these directives: script-src…" at bounding box center [323, 356] width 273 height 97
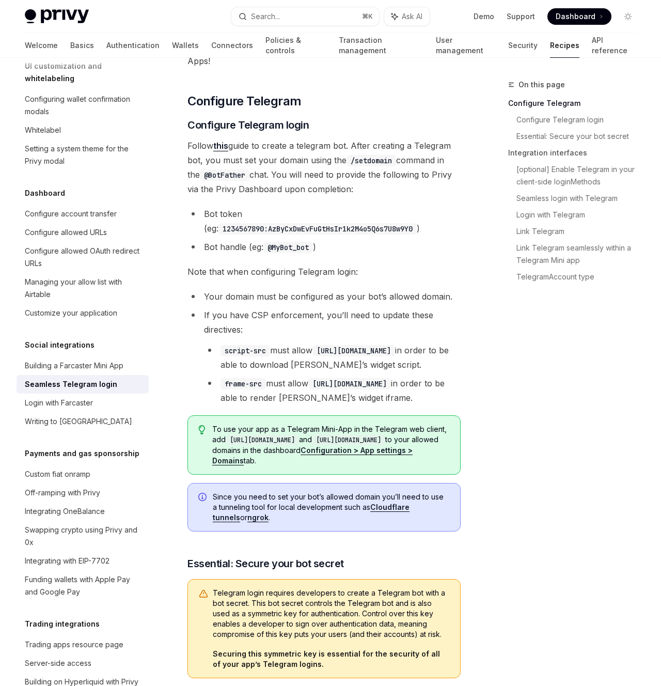
click at [313, 289] on li "Your domain must be configured as your bot’s allowed domain." at bounding box center [323, 296] width 273 height 14
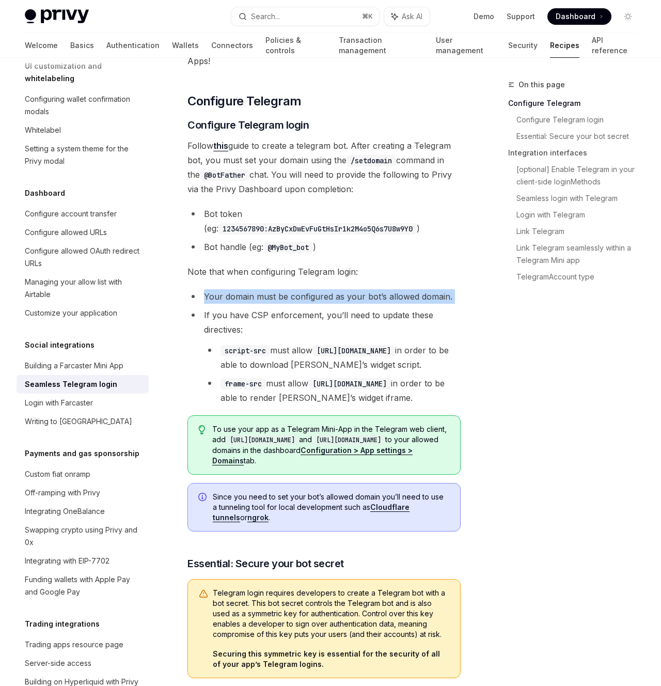
click at [313, 289] on li "Your domain must be configured as your bot’s allowed domain." at bounding box center [323, 296] width 273 height 14
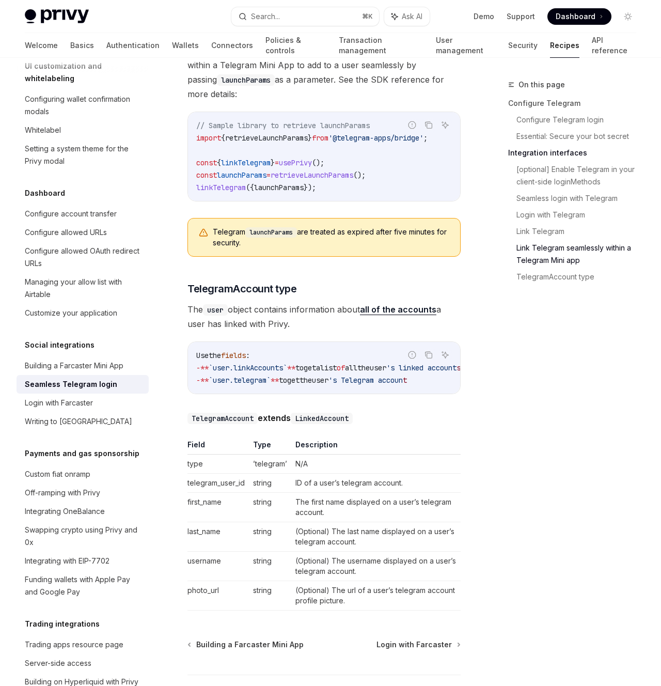
scroll to position [1925, 0]
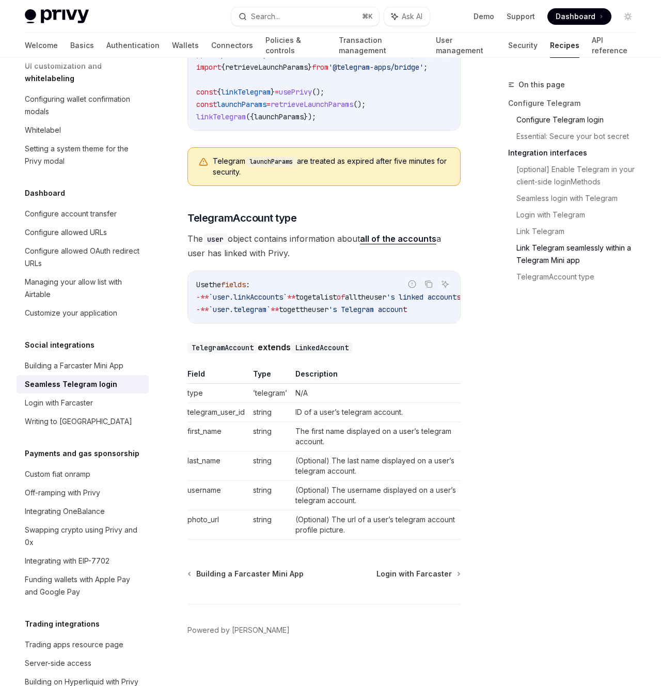
click at [551, 120] on link "Configure Telegram login" at bounding box center [580, 120] width 128 height 17
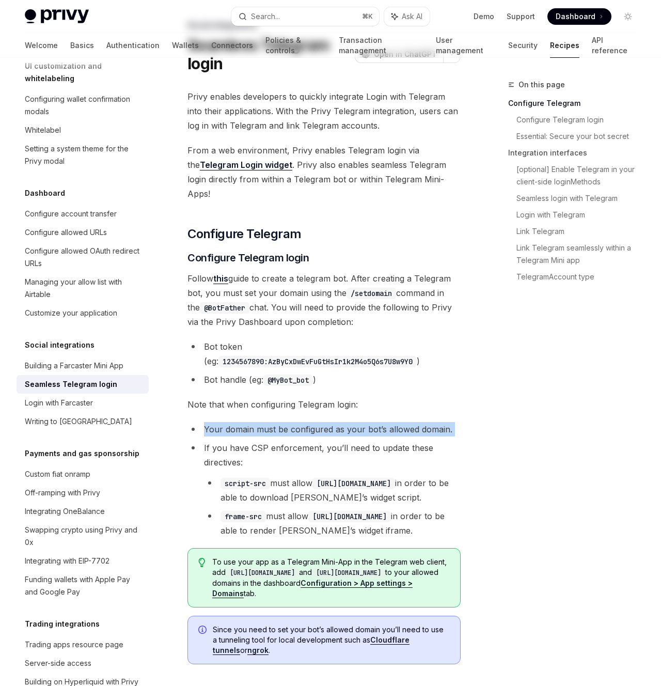
scroll to position [2, 0]
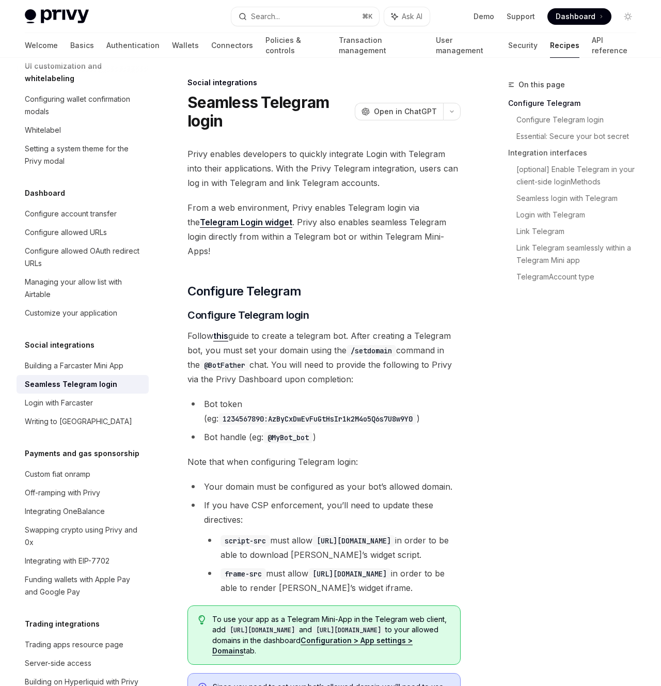
click at [382, 232] on span "From a web environment, Privy enables Telegram login via the Telegram Login wid…" at bounding box center [323, 229] width 273 height 58
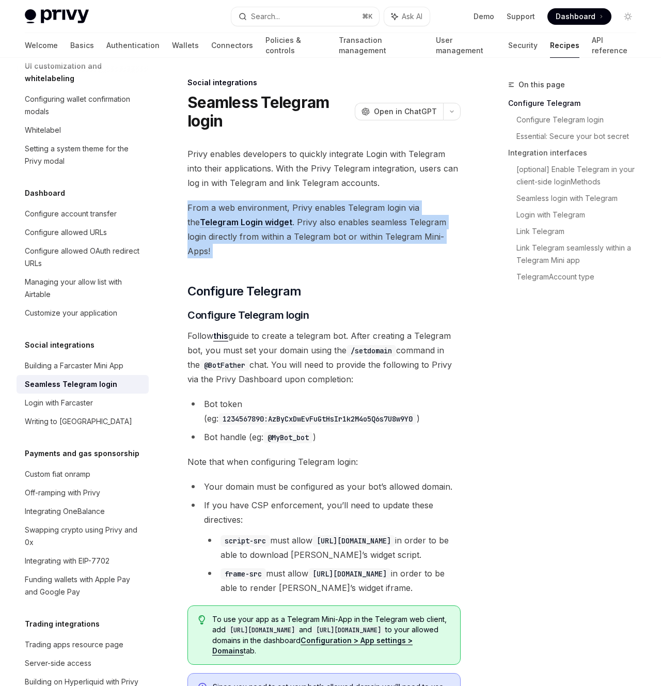
click at [382, 232] on span "From a web environment, Privy enables Telegram login via the Telegram Login wid…" at bounding box center [323, 229] width 273 height 58
click at [383, 232] on span "From a web environment, Privy enables Telegram login via the Telegram Login wid…" at bounding box center [323, 229] width 273 height 58
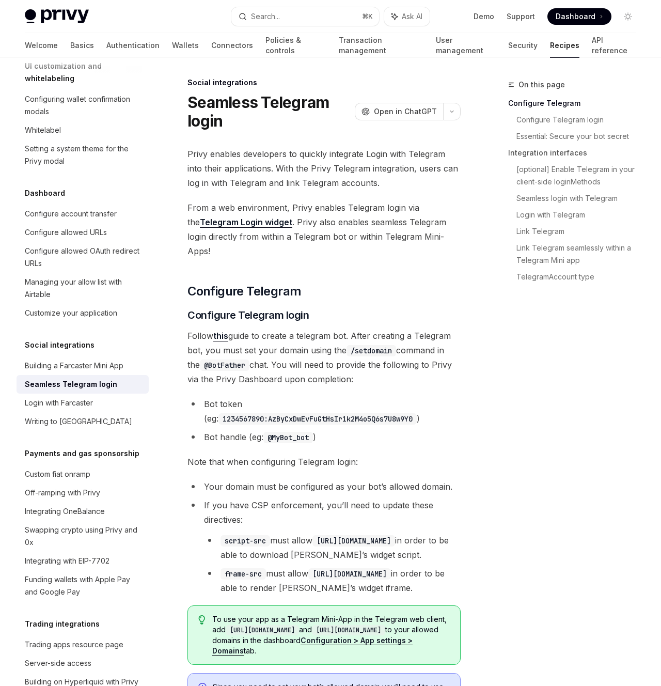
click at [383, 232] on span "From a web environment, Privy enables Telegram login via the Telegram Login wid…" at bounding box center [323, 229] width 273 height 58
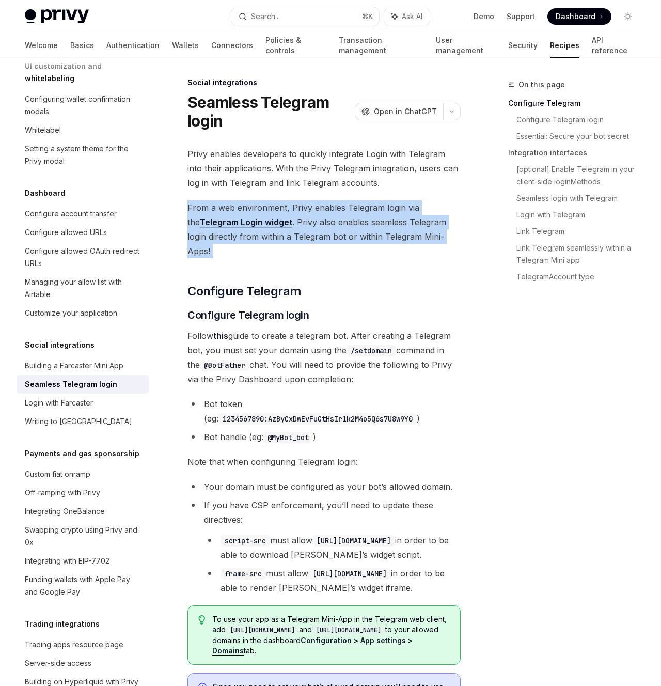
click at [383, 232] on span "From a web environment, Privy enables Telegram login via the Telegram Login wid…" at bounding box center [323, 229] width 273 height 58
click at [338, 224] on span "From a web environment, Privy enables Telegram login via the Telegram Login wid…" at bounding box center [323, 229] width 273 height 58
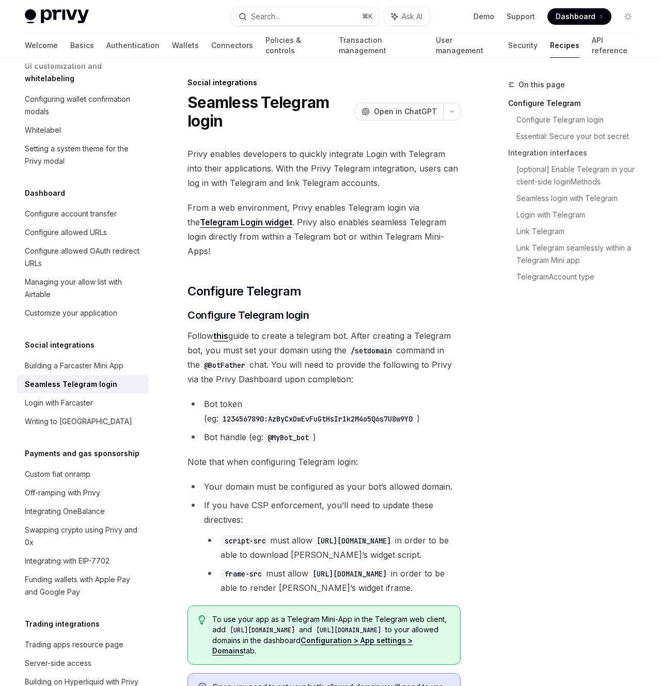
click at [298, 221] on span "From a web environment, Privy enables Telegram login via the Telegram Login wid…" at bounding box center [323, 229] width 273 height 58
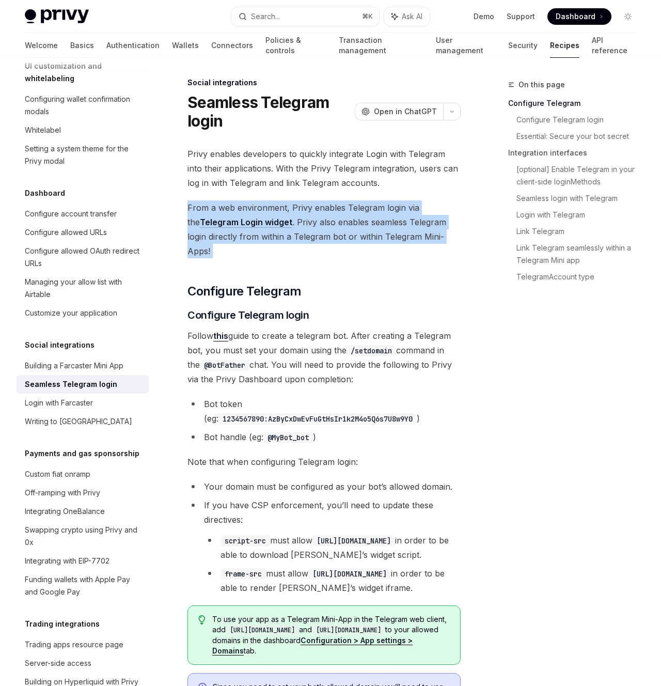
click at [298, 221] on span "From a web environment, Privy enables Telegram login via the Telegram Login wid…" at bounding box center [323, 229] width 273 height 58
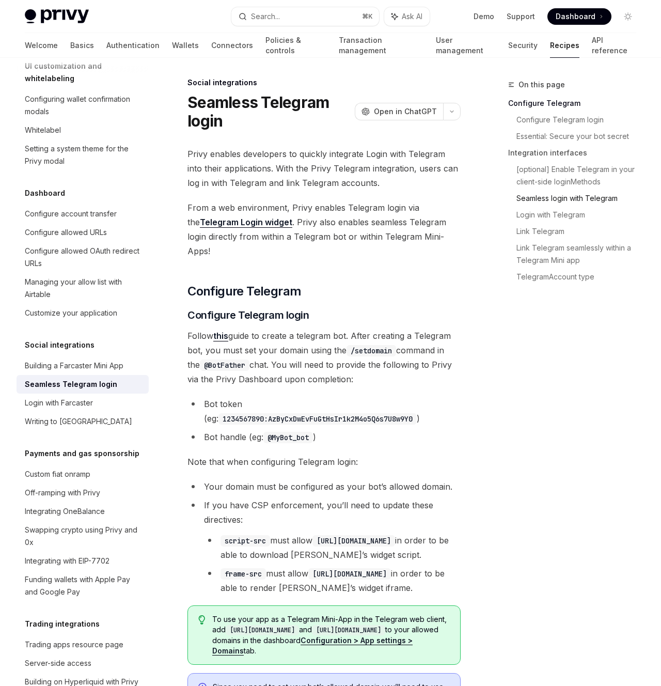
click at [564, 195] on link "Seamless login with Telegram" at bounding box center [580, 198] width 128 height 17
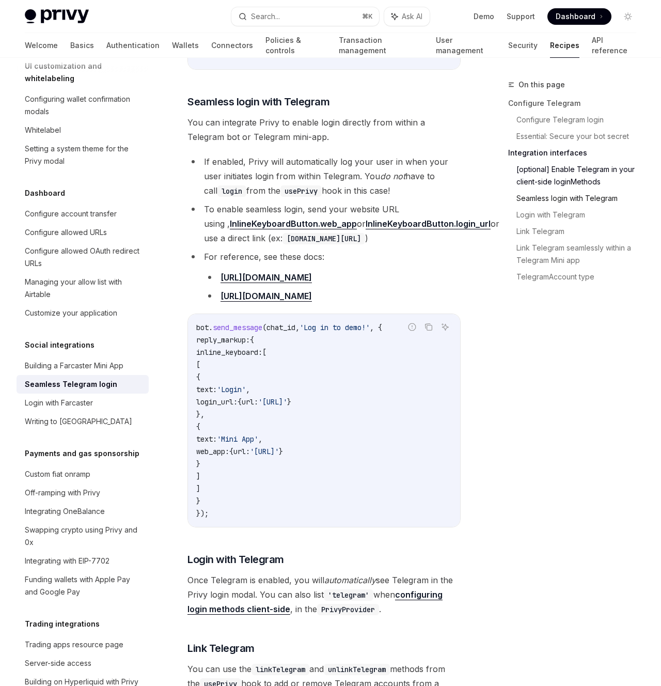
scroll to position [1110, 0]
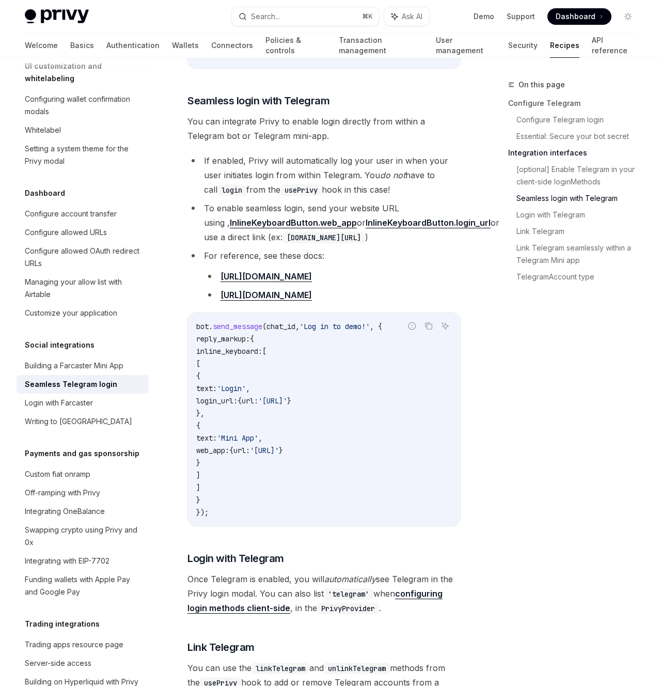
click at [612, 351] on div "On this page Configure Telegram Configure Telegram login Essential: Secure your…" at bounding box center [565, 381] width 157 height 607
click at [584, 361] on div "On this page Configure Telegram Configure Telegram login Essential: Secure your…" at bounding box center [565, 381] width 157 height 607
click at [577, 366] on div "On this page Configure Telegram Configure Telegram login Essential: Secure your…" at bounding box center [565, 381] width 157 height 607
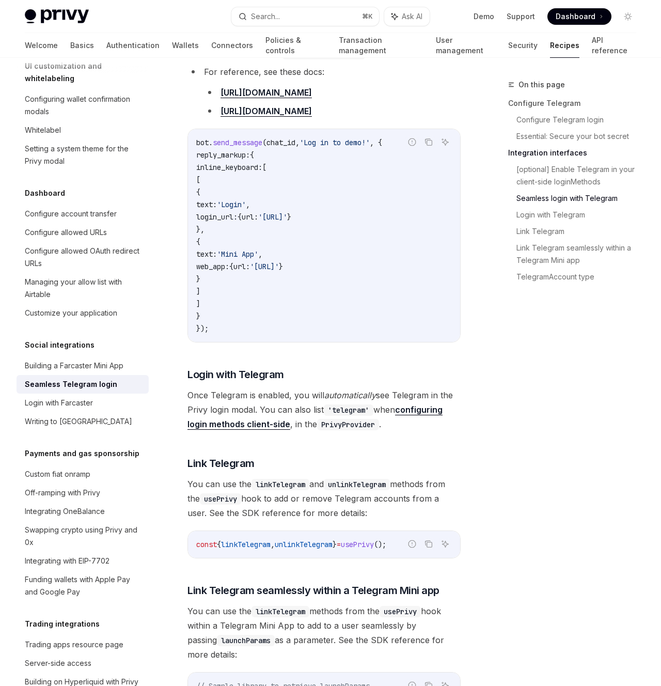
scroll to position [1414, 0]
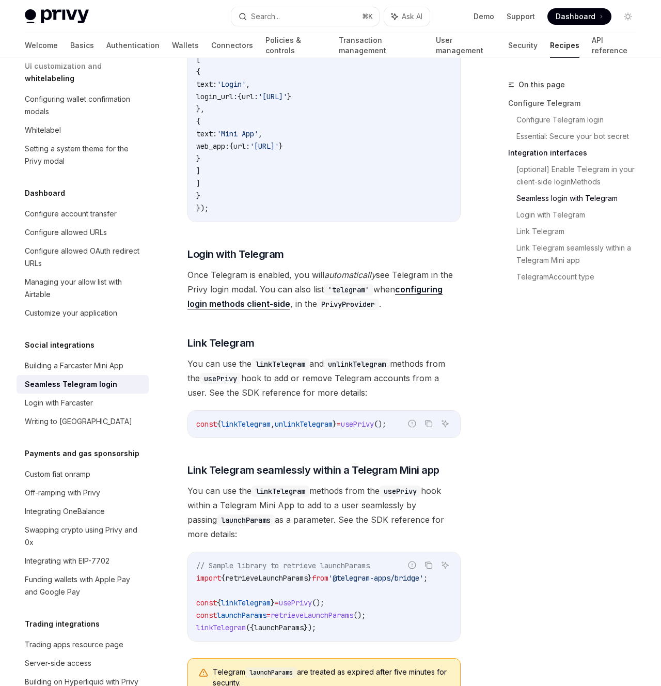
click at [564, 527] on div "On this page Configure Telegram Configure Telegram login Essential: Secure your…" at bounding box center [565, 381] width 157 height 607
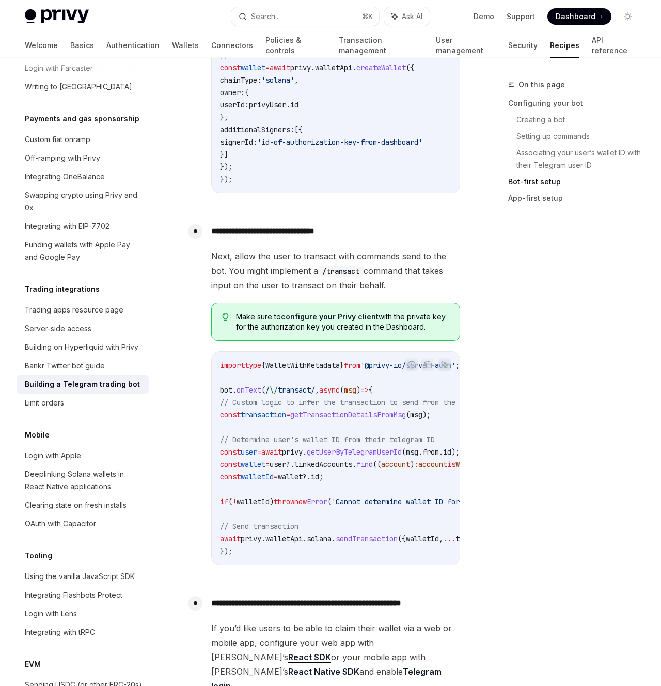
scroll to position [1450, 0]
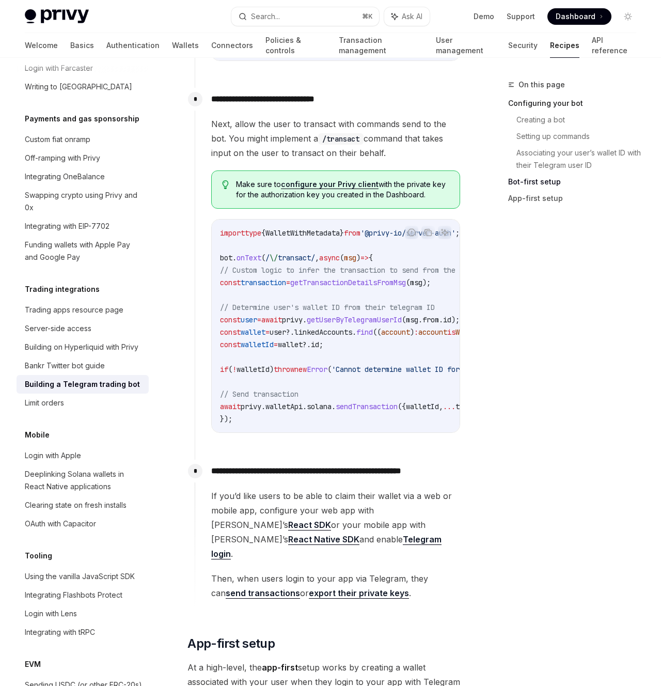
click at [531, 103] on link "Configuring your bot" at bounding box center [576, 103] width 136 height 17
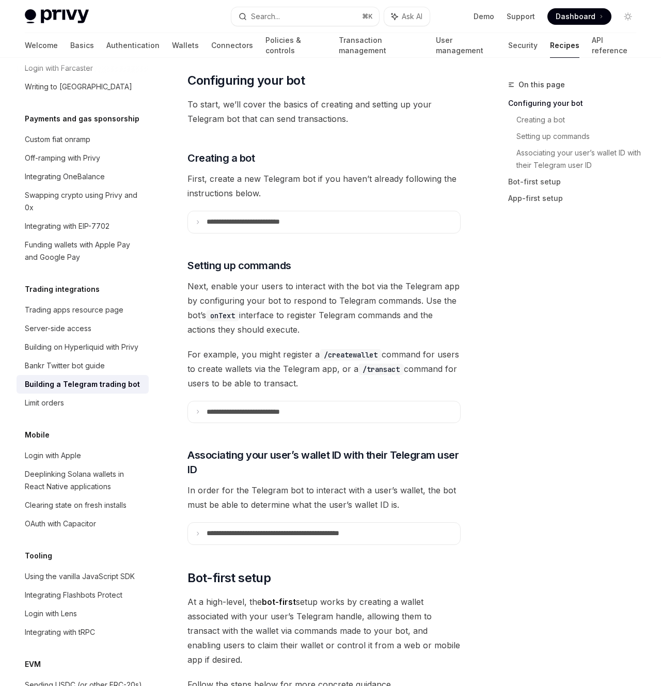
scroll to position [419, 0]
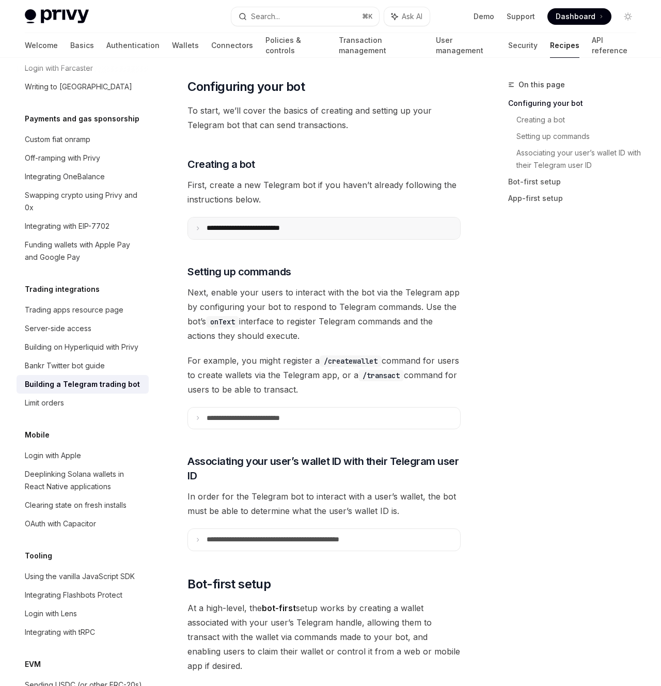
click at [288, 222] on summary "**********" at bounding box center [324, 228] width 272 height 22
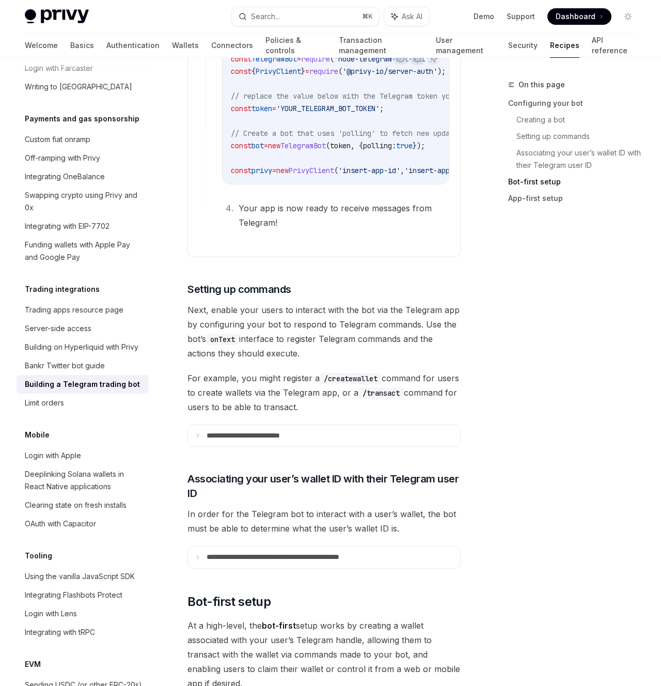
scroll to position [1086, 0]
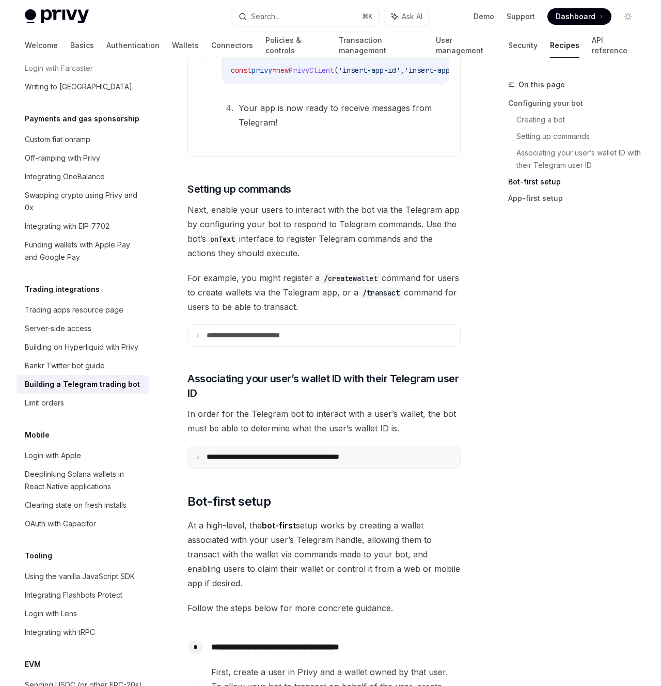
click at [346, 462] on p "**********" at bounding box center [295, 456] width 177 height 9
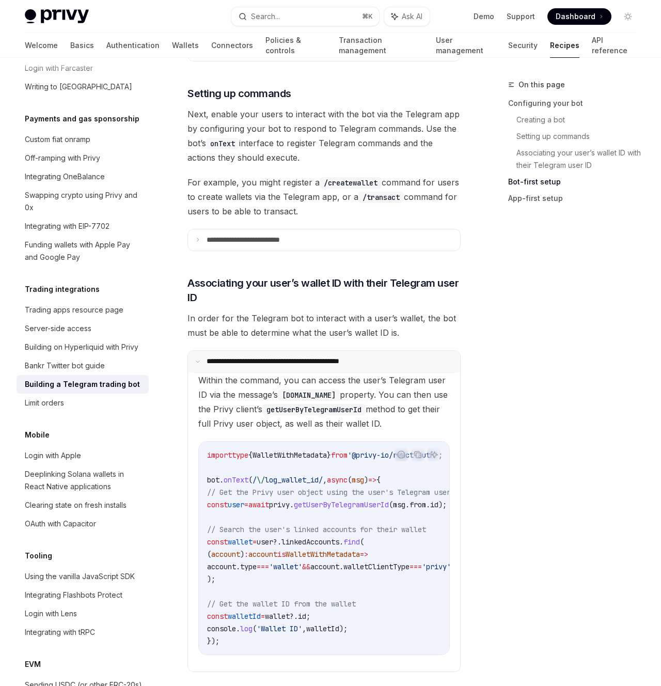
scroll to position [1239, 0]
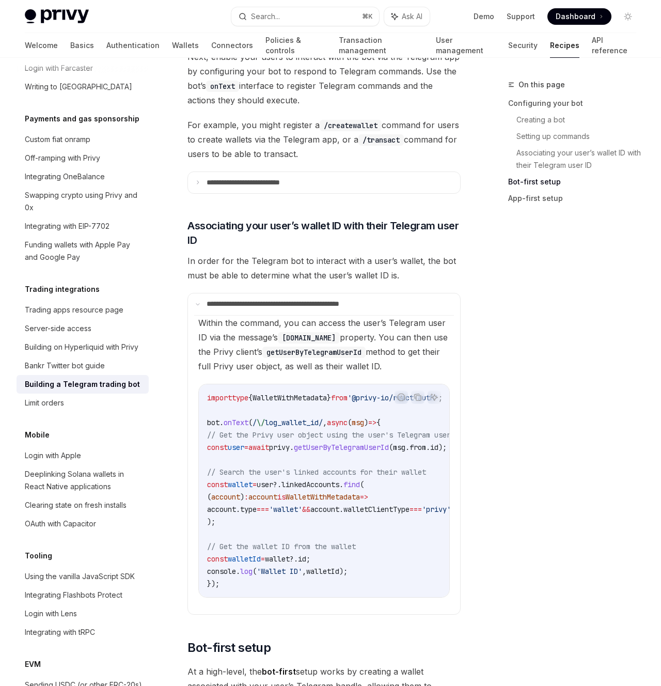
click at [377, 448] on span "getUserByTelegramUserId" at bounding box center [341, 447] width 95 height 9
copy span "getUserByTelegramUserId"
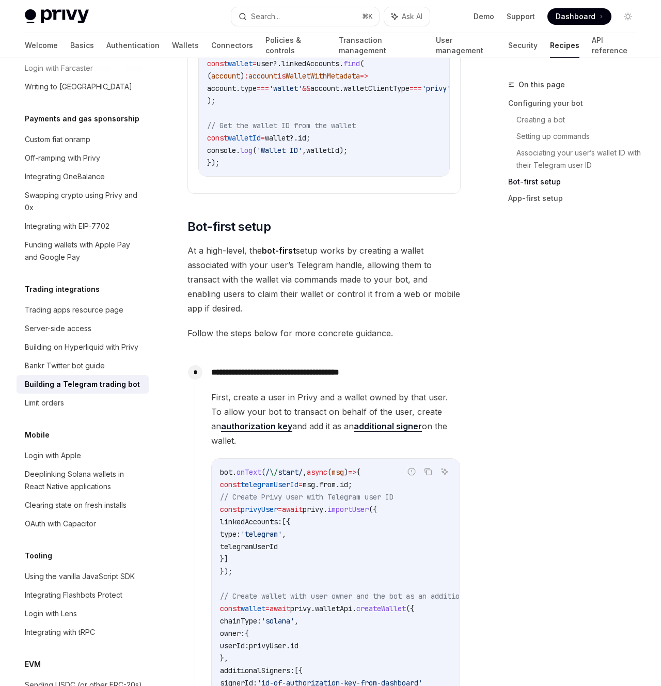
scroll to position [1717, 0]
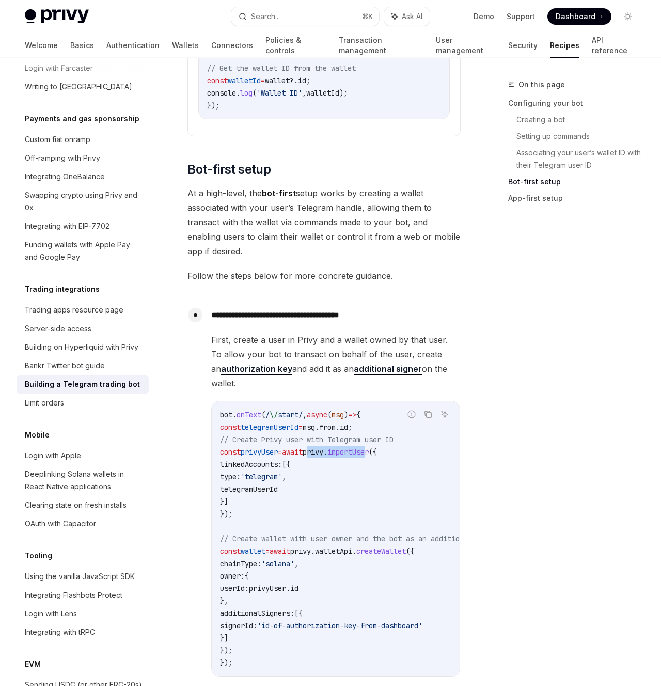
drag, startPoint x: 408, startPoint y: 459, endPoint x: 341, endPoint y: 459, distance: 67.6
click at [341, 457] on span "const privyUser = await privy . importUser ({" at bounding box center [298, 451] width 157 height 9
copy span "privy . importUse"
drag, startPoint x: 478, startPoint y: 473, endPoint x: 463, endPoint y: 476, distance: 15.8
click at [478, 473] on div "On this page Configuring your bot Creating a bot Setting up commands Associatin…" at bounding box center [331, 407] width 628 height 4133
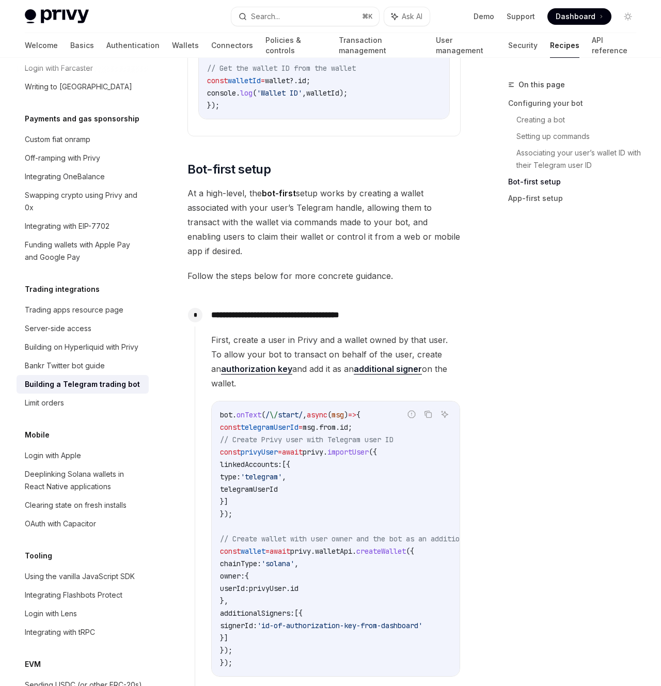
click at [369, 457] on span "importUser" at bounding box center [347, 451] width 41 height 9
copy span "importUser"
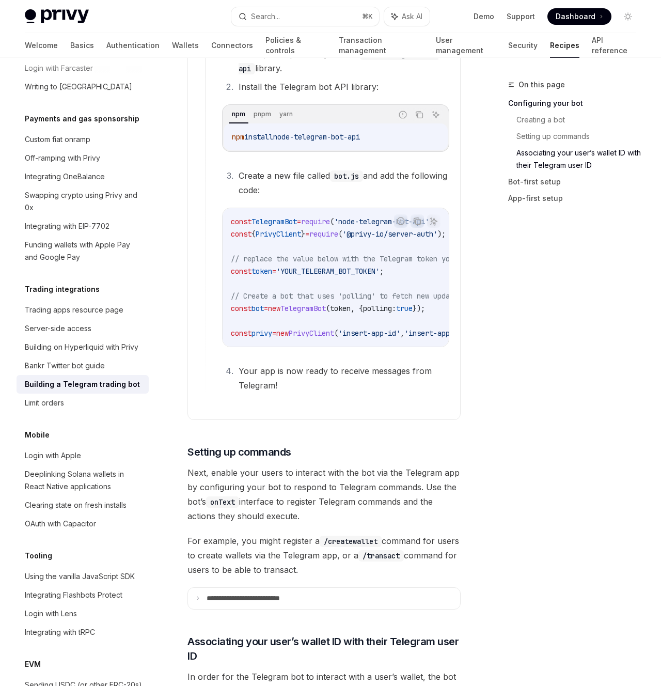
scroll to position [880, 0]
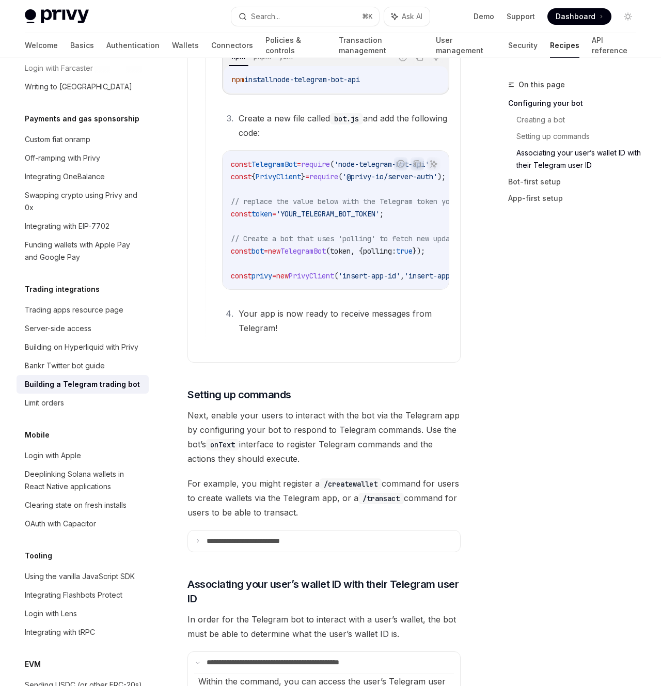
drag, startPoint x: 323, startPoint y: 466, endPoint x: 244, endPoint y: 444, distance: 81.9
click at [244, 444] on span "Next, enable your users to interact with the bot via the Telegram app by config…" at bounding box center [323, 437] width 273 height 58
click at [294, 540] on p "**********" at bounding box center [261, 541] width 109 height 9
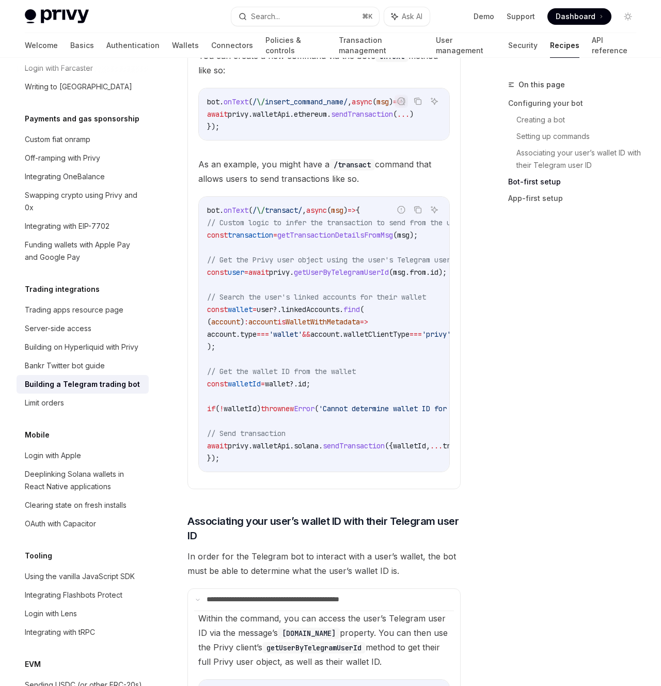
scroll to position [1441, 0]
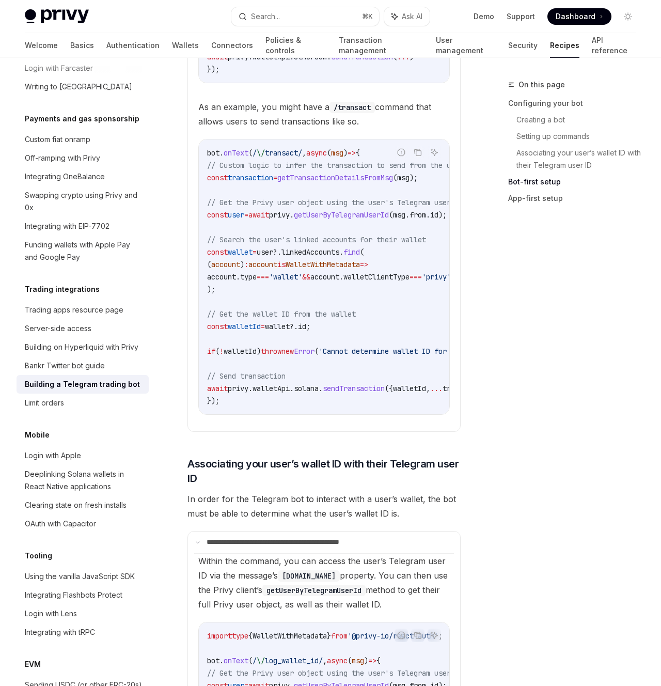
click at [524, 509] on div "On this page Configuring your bot Creating a bot Setting up commands Associatin…" at bounding box center [565, 381] width 157 height 607
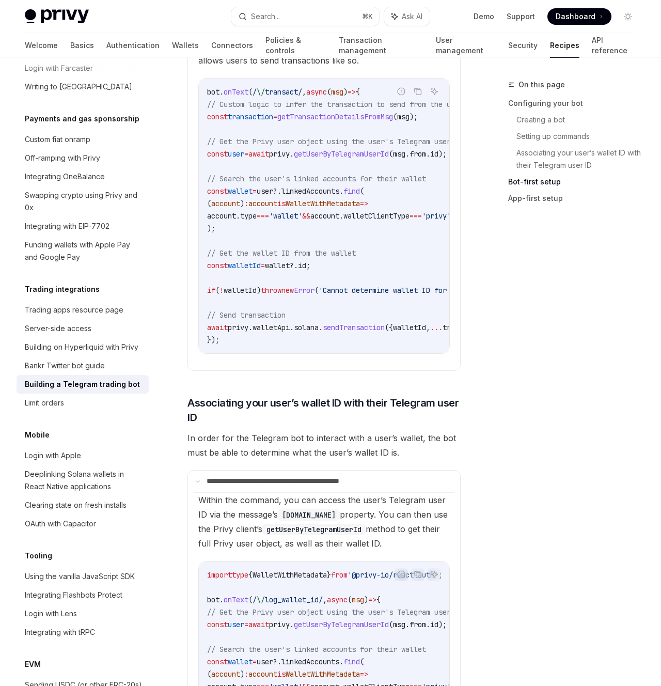
scroll to position [1560, 0]
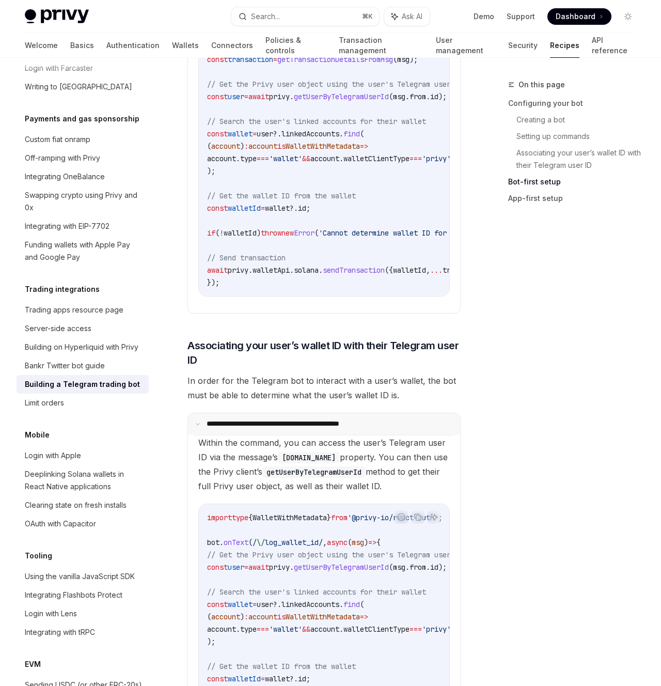
click at [330, 429] on p "**********" at bounding box center [294, 423] width 174 height 9
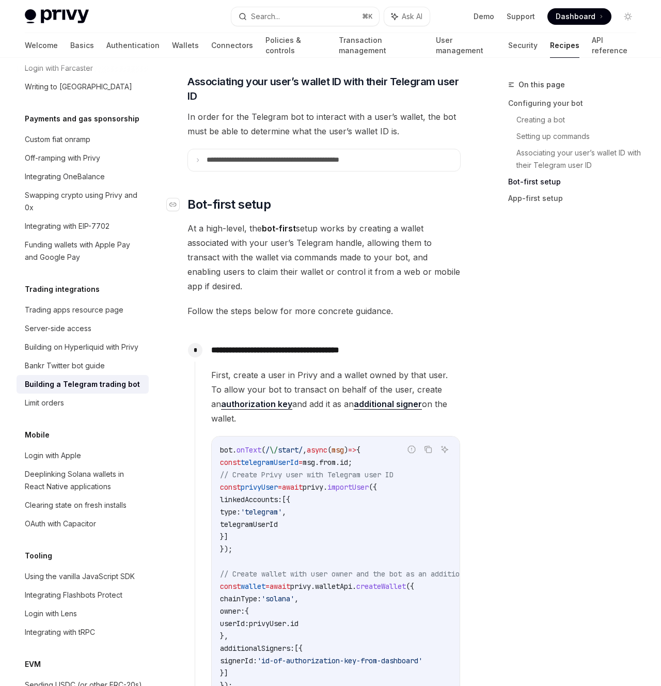
scroll to position [1901, 0]
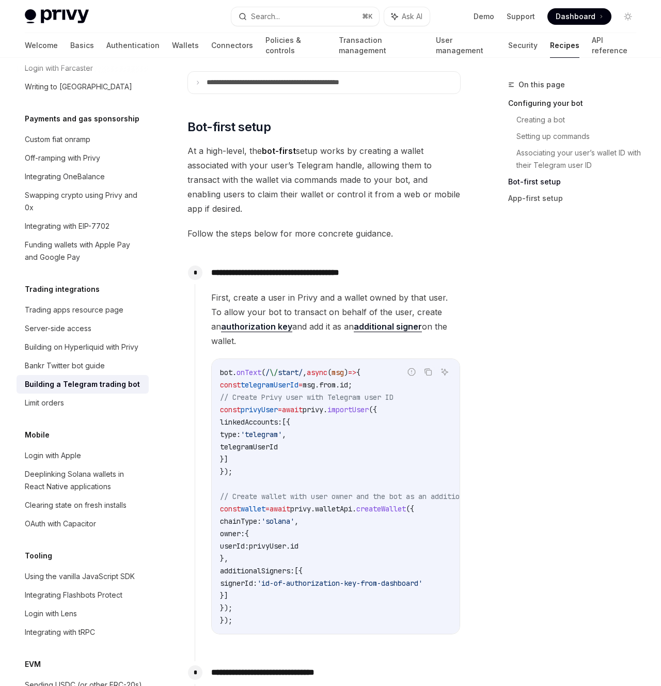
click at [557, 101] on link "Configuring your bot" at bounding box center [576, 103] width 136 height 17
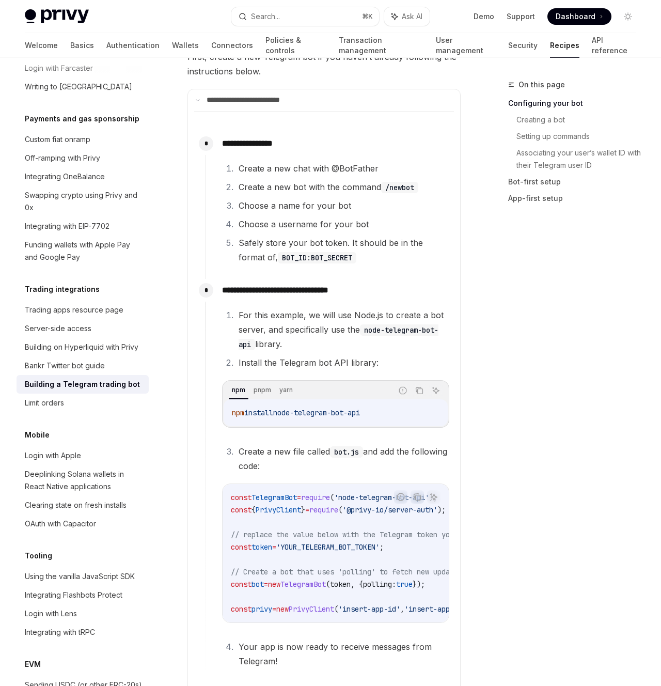
scroll to position [662, 0]
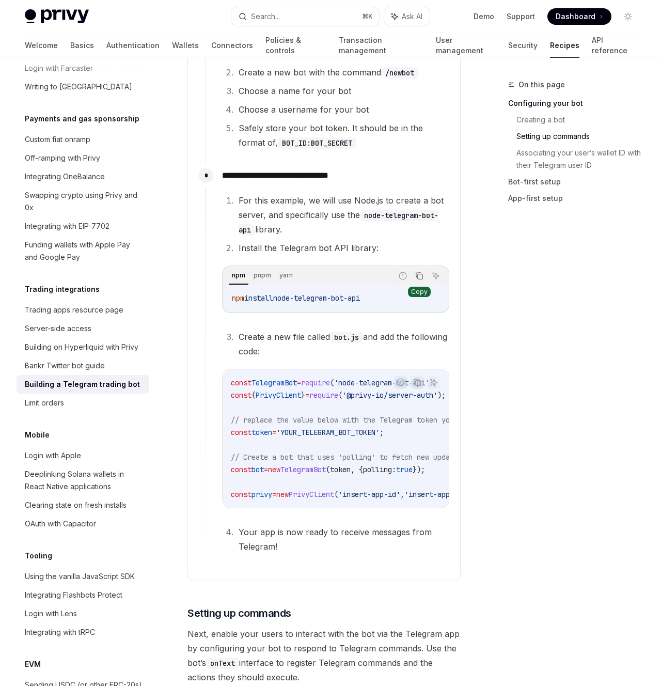
click at [416, 275] on icon "Copy the contents from the code block" at bounding box center [418, 274] width 5 height 5
click at [416, 381] on icon "Copy the contents from the code block" at bounding box center [418, 382] width 5 height 5
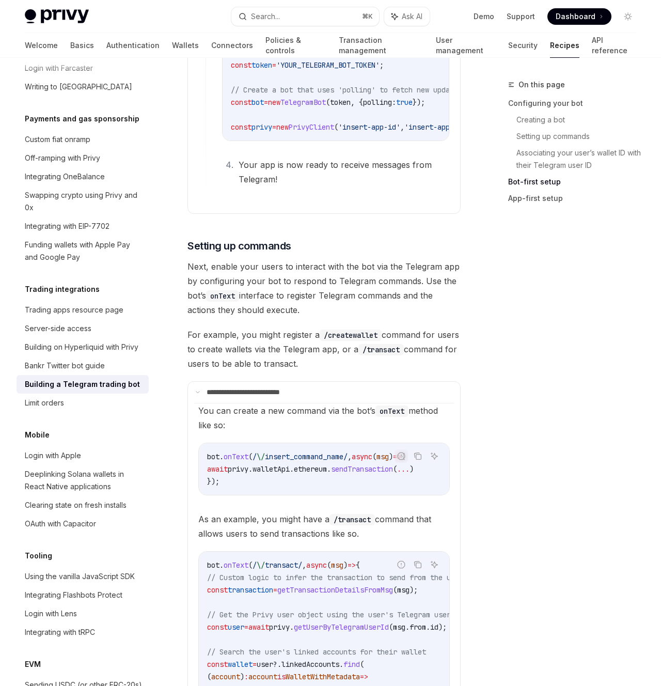
scroll to position [1186, 0]
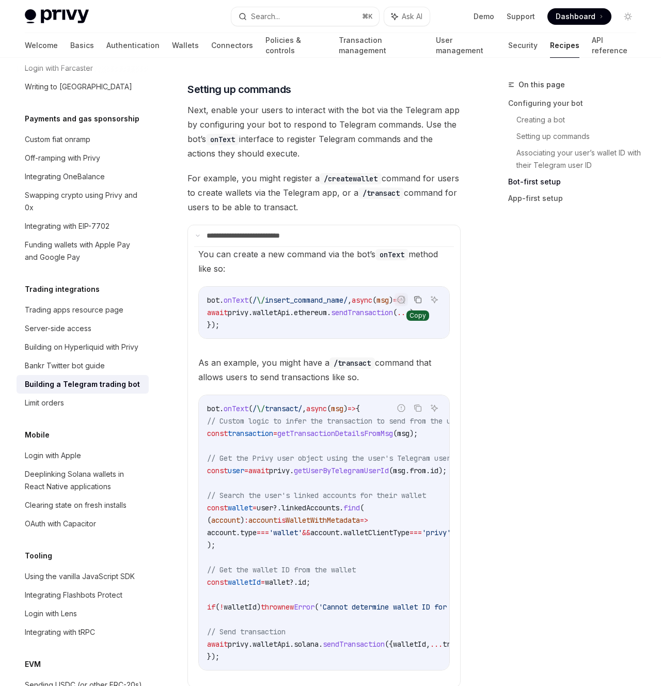
click at [419, 303] on icon "Copy the contents from the code block" at bounding box center [418, 299] width 8 height 8
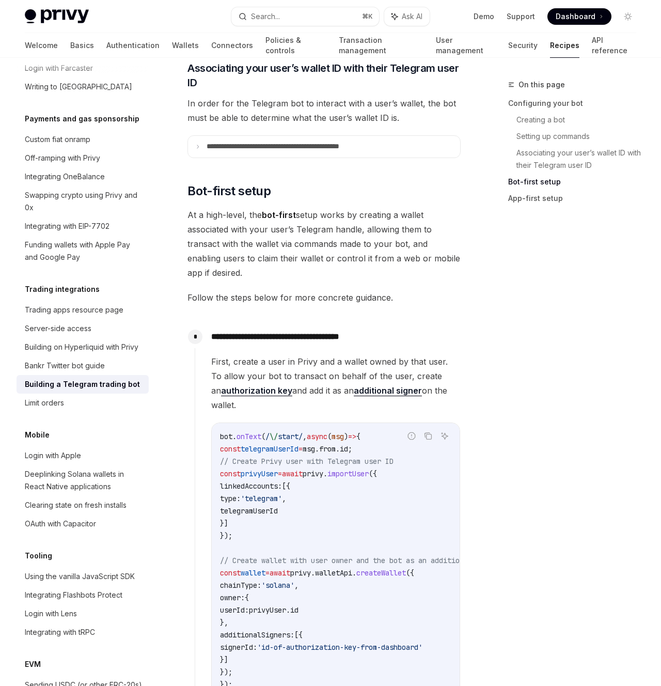
scroll to position [2022, 0]
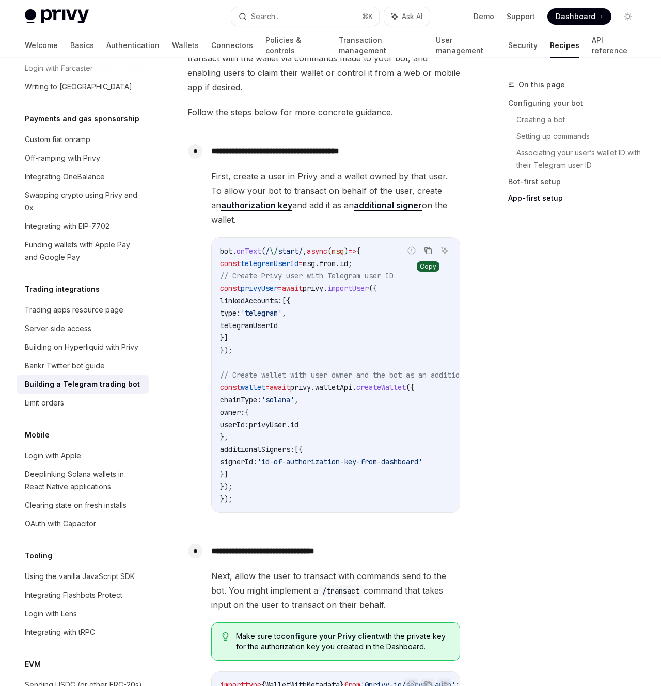
click at [425, 251] on icon "Copy the contents from the code block" at bounding box center [427, 249] width 5 height 5
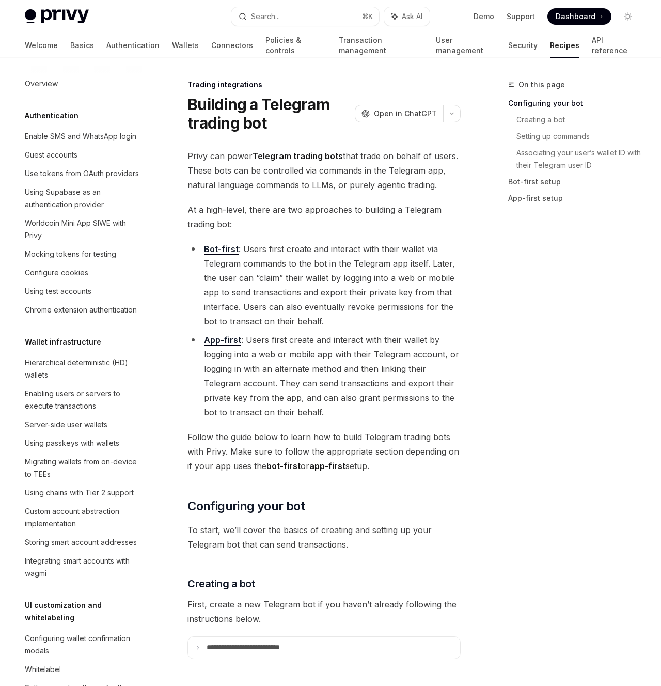
scroll to position [874, 0]
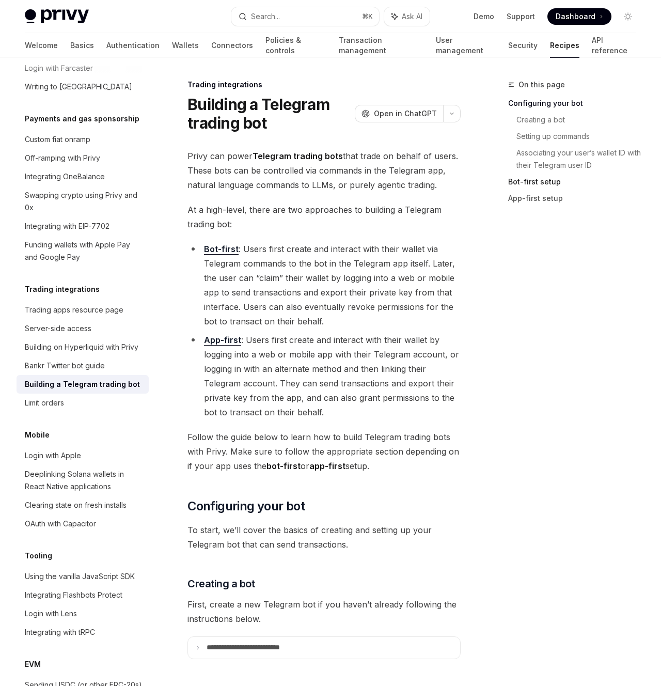
click at [540, 183] on link "Bot-first setup" at bounding box center [576, 182] width 136 height 17
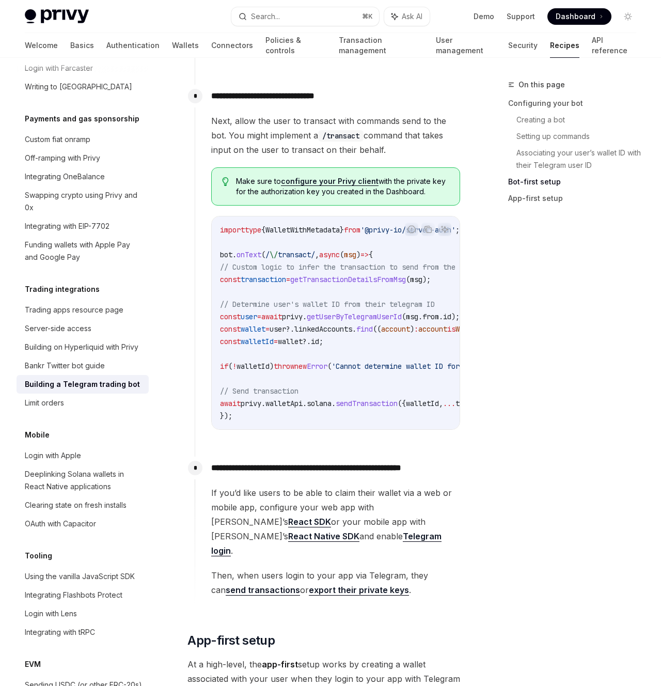
scroll to position [1439, 0]
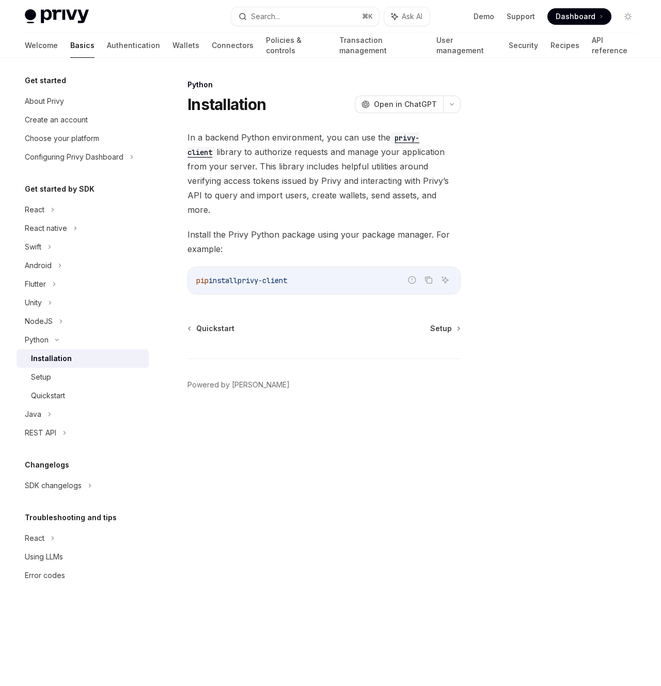
drag, startPoint x: 321, startPoint y: 266, endPoint x: 247, endPoint y: 272, distance: 73.5
click at [247, 274] on code "pip install privy-client" at bounding box center [324, 280] width 256 height 12
copy span "privy-client"
click at [84, 387] on link "Quickstart" at bounding box center [83, 395] width 132 height 19
type textarea "*"
